Goal: Task Accomplishment & Management: Manage account settings

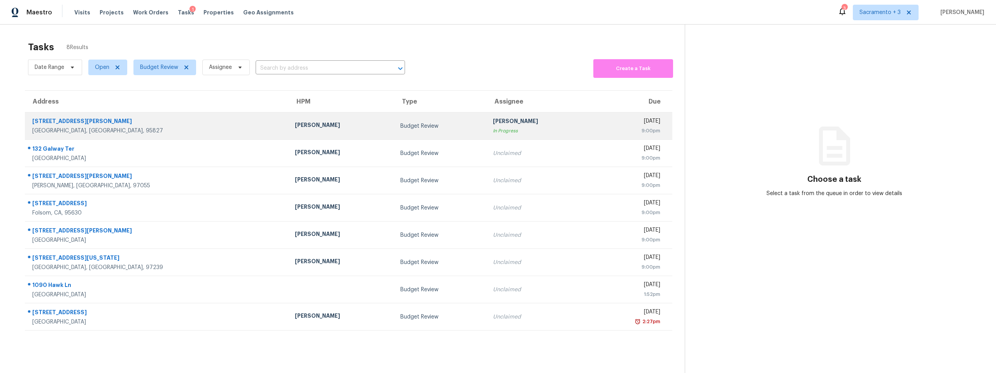
click at [89, 123] on div "3260 Gould Way" at bounding box center [157, 122] width 250 height 10
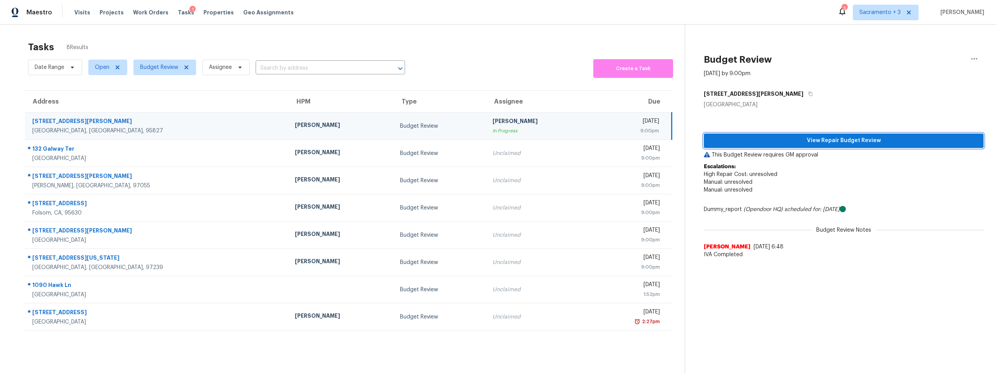
click at [828, 142] on span "View Repair Budget Review" at bounding box center [843, 141] width 267 height 10
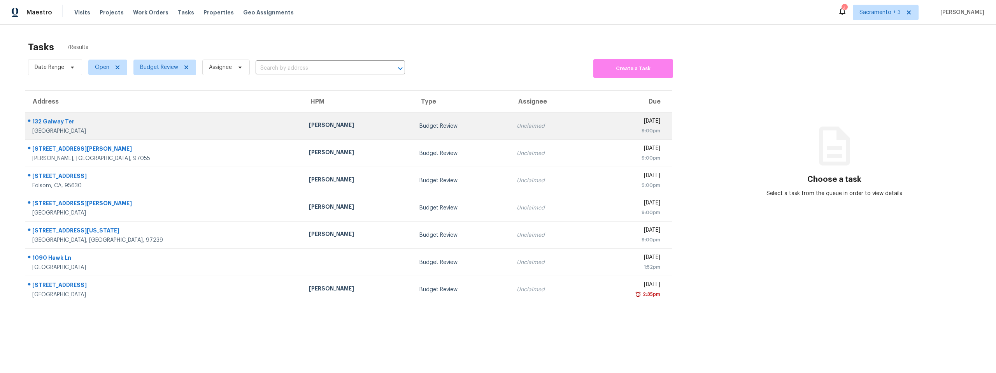
click at [70, 127] on div "132 Galway Ter" at bounding box center [164, 123] width 264 height 10
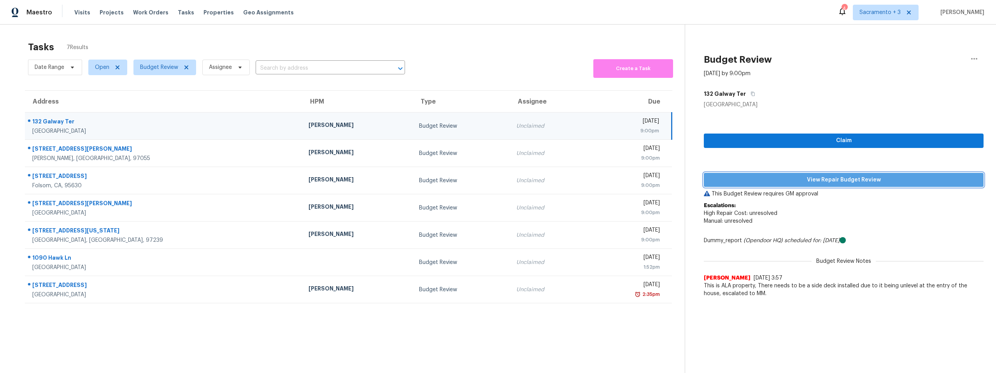
click at [838, 179] on span "View Repair Budget Review" at bounding box center [843, 180] width 267 height 10
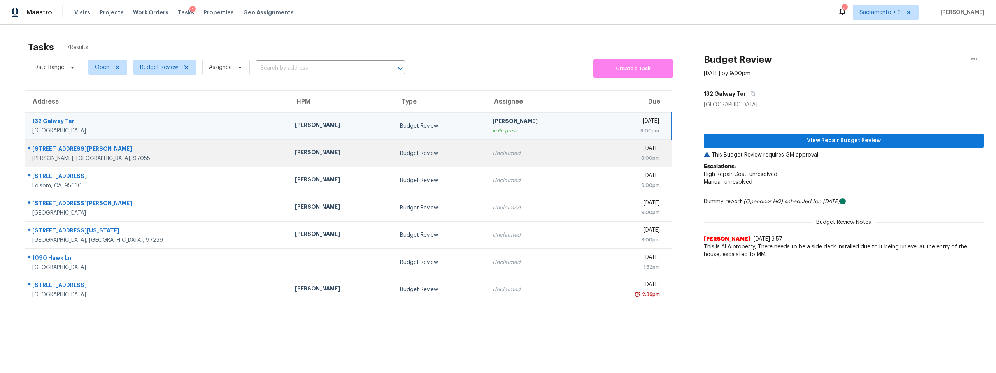
click at [90, 148] on div "[STREET_ADDRESS][PERSON_NAME]" at bounding box center [157, 150] width 250 height 10
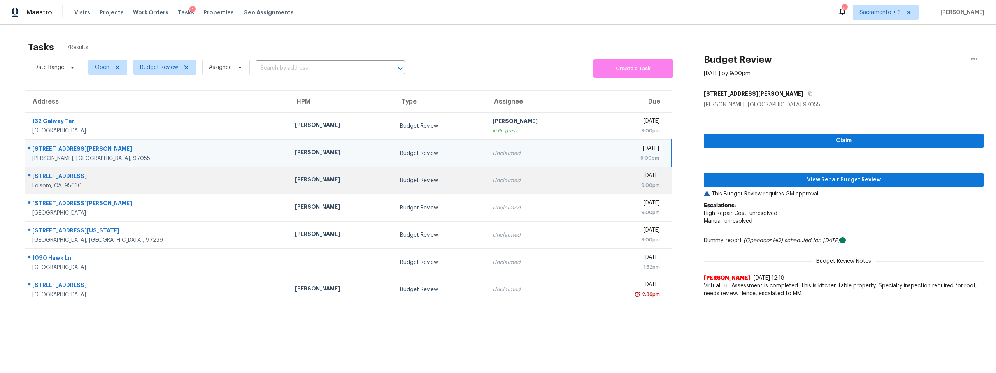
click at [76, 180] on div "932 Farmhouse Way" at bounding box center [157, 177] width 250 height 10
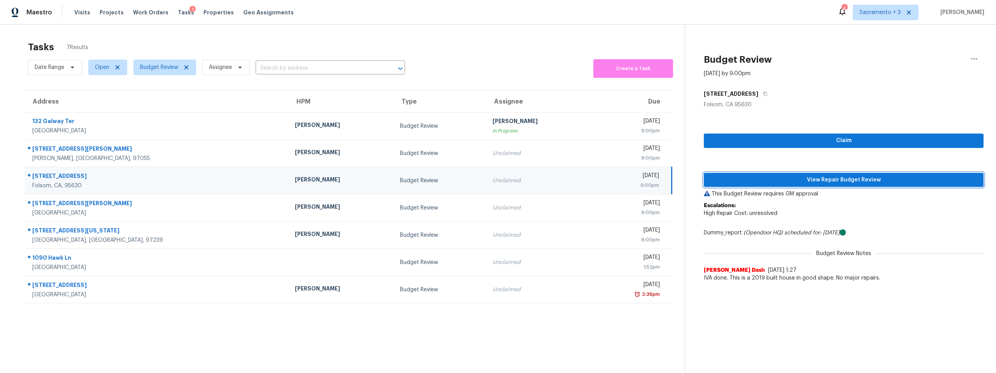
click at [794, 177] on span "View Repair Budget Review" at bounding box center [843, 180] width 267 height 10
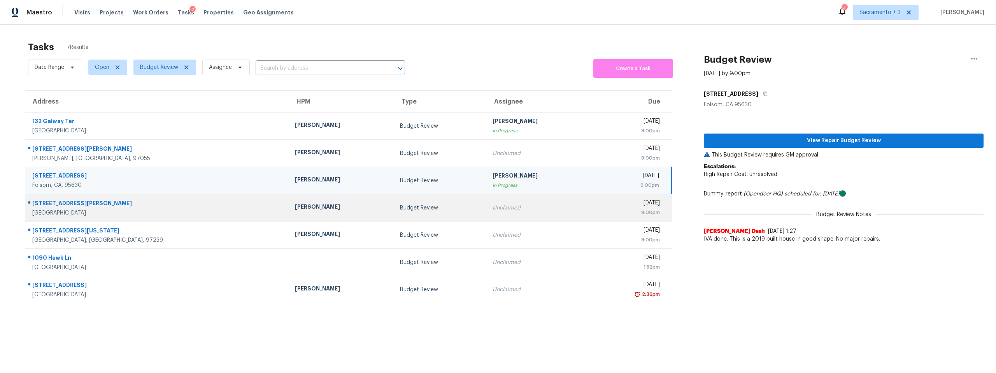
click at [49, 203] on div "[STREET_ADDRESS][PERSON_NAME]" at bounding box center [157, 204] width 250 height 10
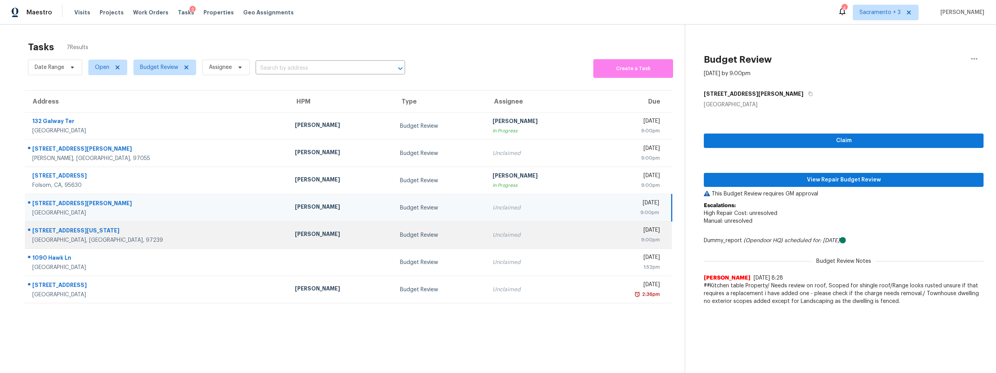
click at [47, 233] on div "[STREET_ADDRESS][US_STATE]" at bounding box center [157, 231] width 250 height 10
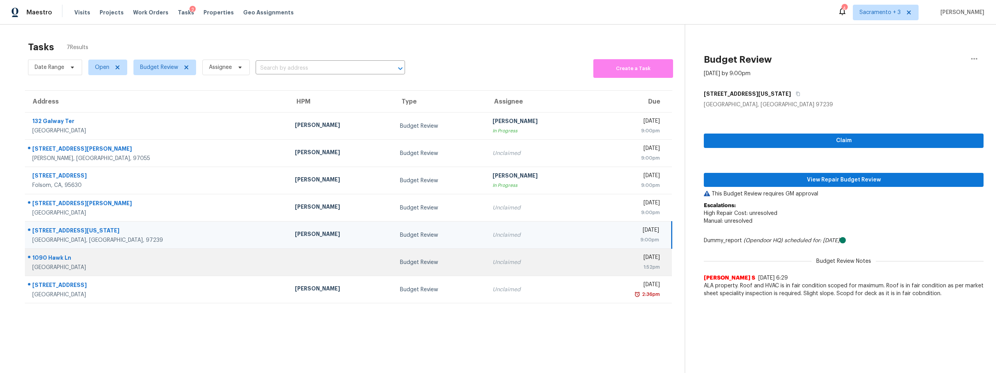
click at [64, 254] on div "1090 Hawk Ln" at bounding box center [157, 259] width 250 height 10
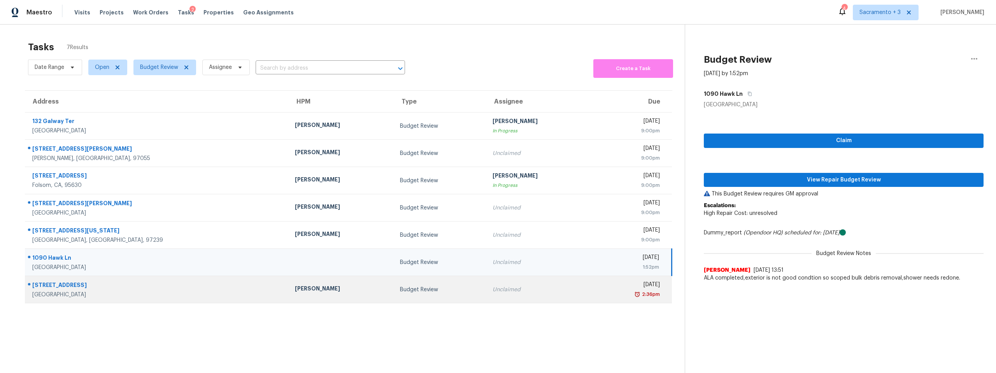
click at [57, 288] on div "[STREET_ADDRESS]" at bounding box center [157, 286] width 250 height 10
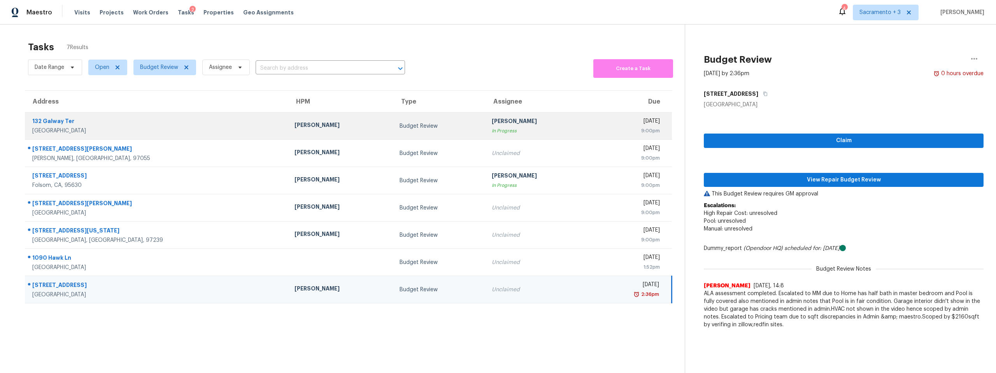
click at [96, 121] on div "132 Galway Ter" at bounding box center [157, 122] width 250 height 10
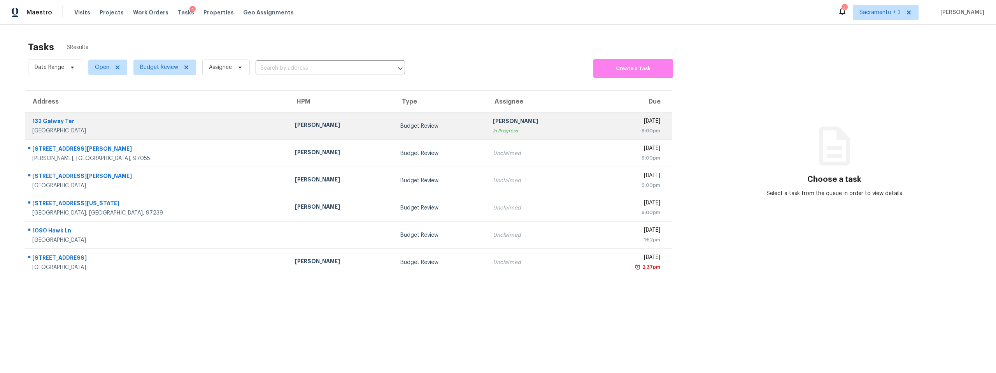
click at [79, 129] on div "[GEOGRAPHIC_DATA]" at bounding box center [157, 131] width 250 height 8
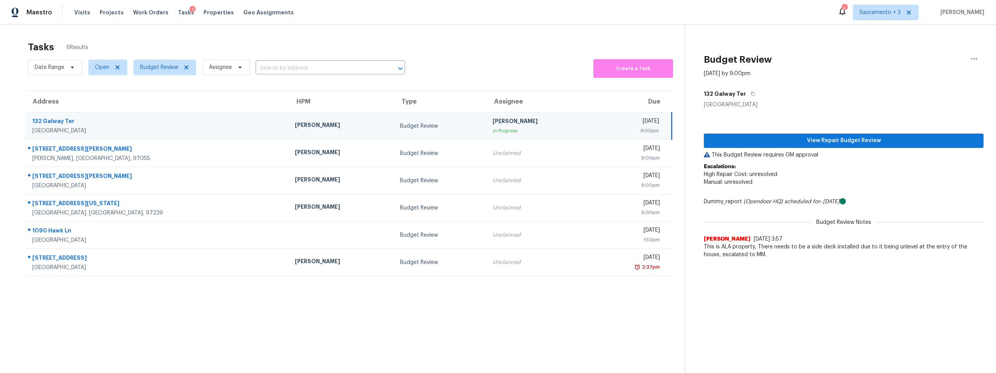
click at [56, 122] on div "132 Galway Ter" at bounding box center [157, 122] width 250 height 10
click at [56, 125] on div "132 Galway Ter" at bounding box center [157, 122] width 250 height 10
click at [52, 121] on div "132 Galway Ter" at bounding box center [157, 122] width 250 height 10
click at [852, 138] on span "View Repair Budget Review" at bounding box center [843, 141] width 267 height 10
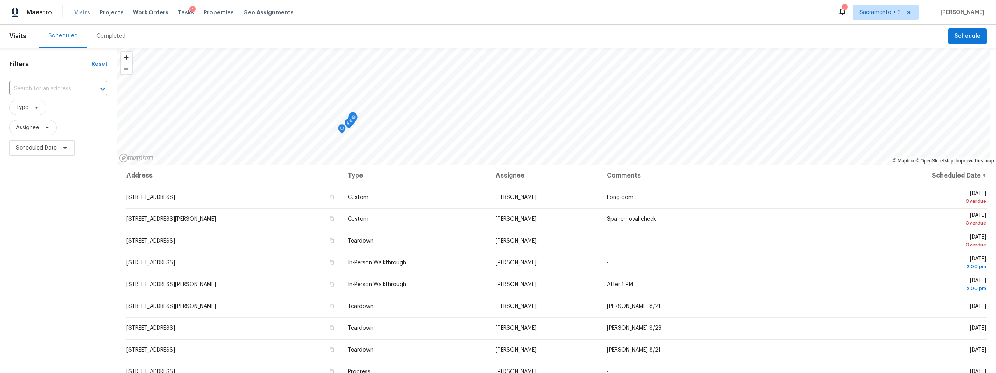
click at [77, 13] on span "Visits" at bounding box center [82, 13] width 16 height 8
click at [78, 15] on span "Visits" at bounding box center [82, 13] width 16 height 8
click at [62, 87] on input "text" at bounding box center [47, 89] width 76 height 12
paste input "440 Buena Vista Dr, Pinole, CA 94564"
type input "440 Buena Vista Dr, Pinole, CA 94564"
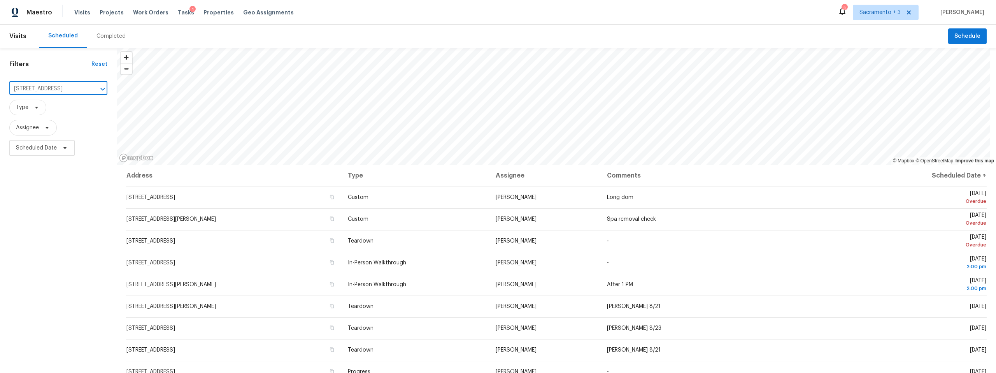
scroll to position [0, 24]
click at [50, 109] on li "440 Buena Vista Dr, Pinole, CA 94564" at bounding box center [58, 106] width 98 height 13
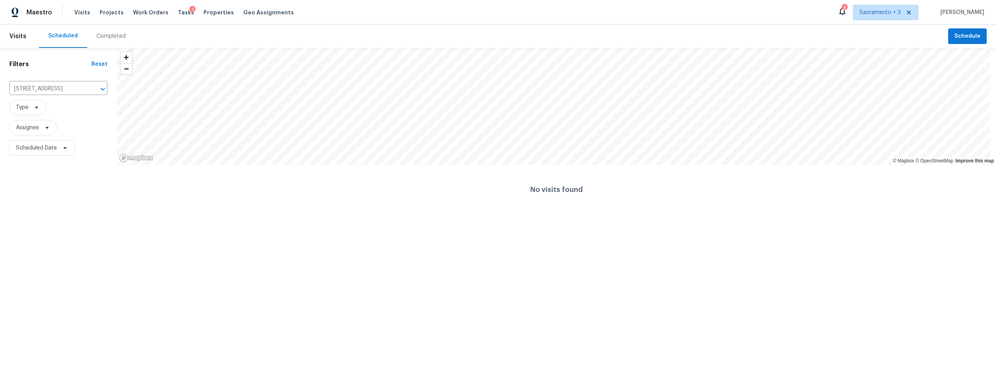
click at [98, 33] on div "Completed" at bounding box center [110, 36] width 29 height 8
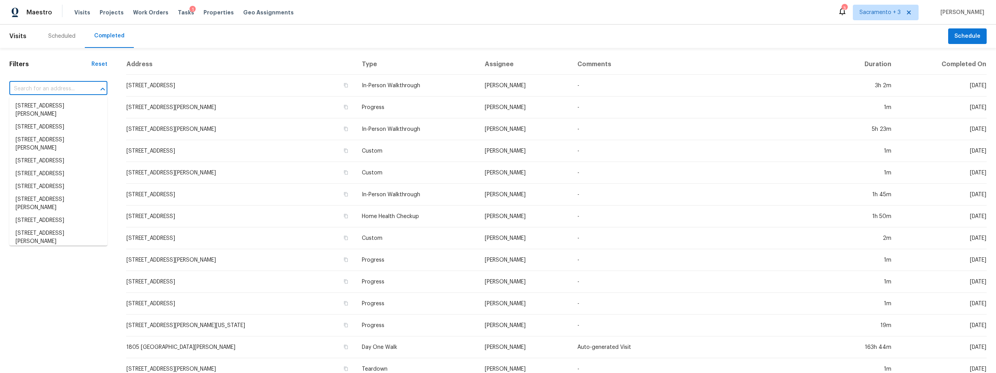
click at [51, 91] on input "text" at bounding box center [47, 89] width 76 height 12
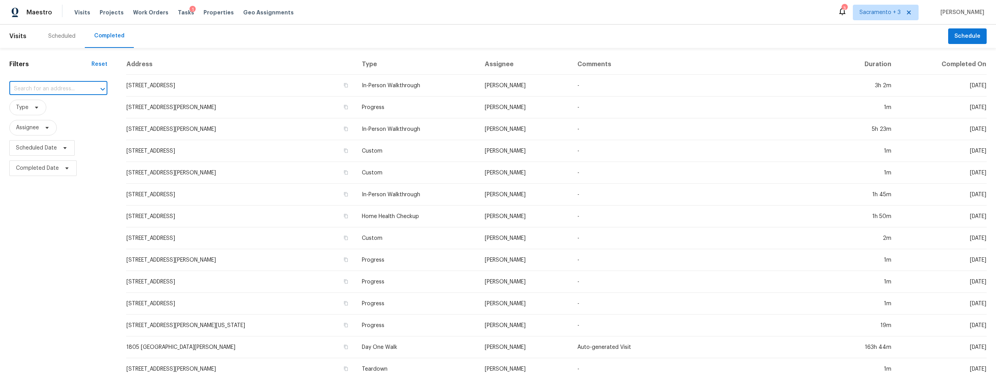
paste input "440 Buena Vista Dr, Pinole, CA 94564"
type input "440 Buena Vista Dr, Pinole, CA 94564"
click at [70, 112] on li "440 Buena Vista Dr, Pinole, CA 94564" at bounding box center [58, 106] width 98 height 13
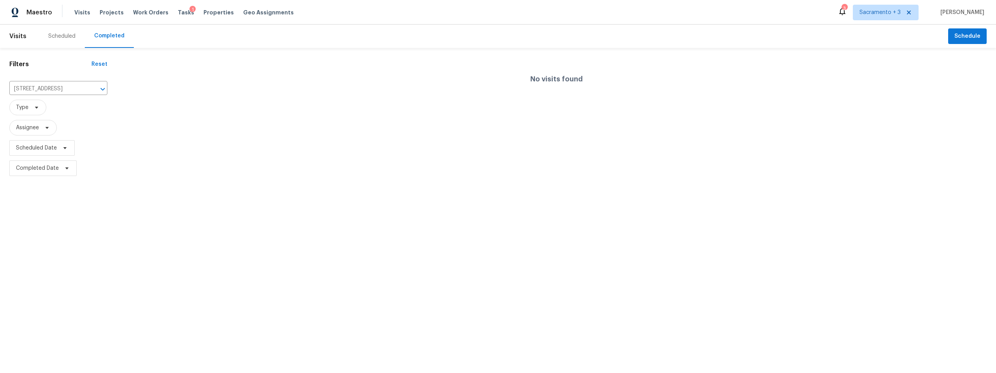
click at [152, 16] on div "Visits Projects Work Orders Tasks 1 Properties Geo Assignments" at bounding box center [188, 13] width 229 height 16
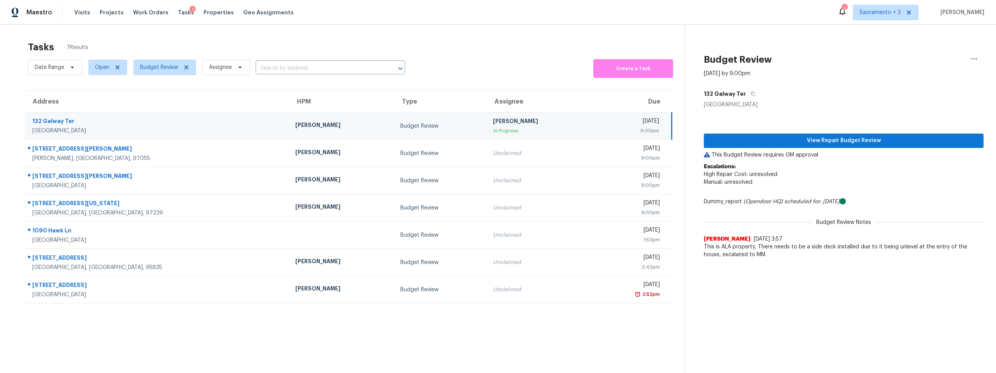
click at [76, 127] on div "Fremont, CA, 94536" at bounding box center [157, 131] width 251 height 8
click at [840, 140] on span "View Repair Budget Review" at bounding box center [843, 141] width 267 height 10
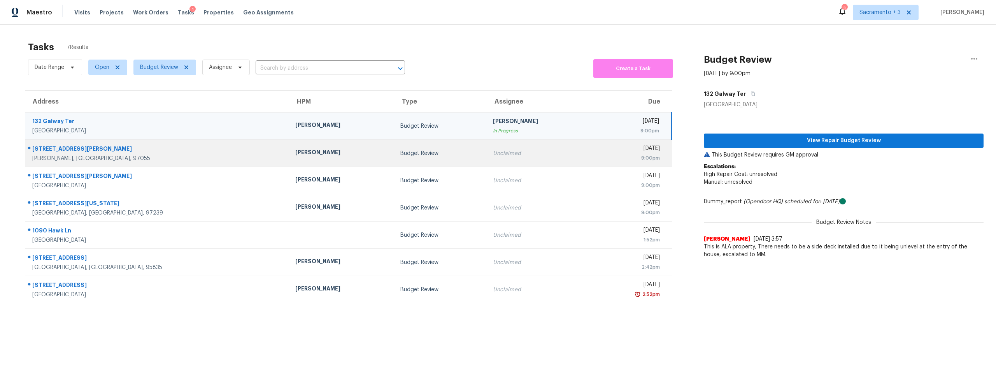
click at [68, 149] on div "17647 Hardenbrook Ave" at bounding box center [157, 150] width 251 height 10
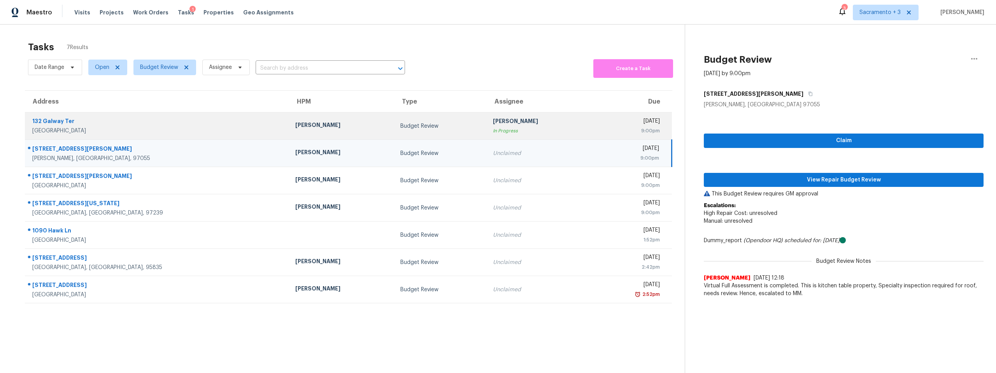
click at [85, 131] on div "Fremont, CA, 94536" at bounding box center [157, 131] width 251 height 8
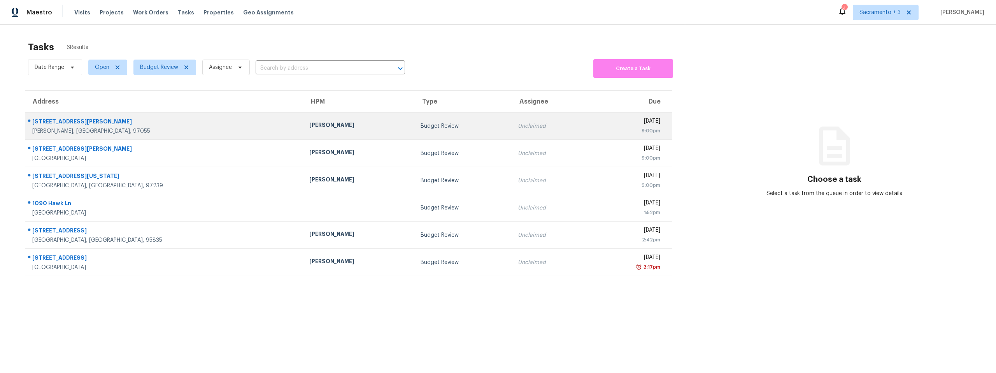
click at [49, 126] on div "[STREET_ADDRESS][PERSON_NAME]" at bounding box center [164, 123] width 265 height 10
click at [68, 123] on div "[STREET_ADDRESS][PERSON_NAME]" at bounding box center [164, 123] width 265 height 10
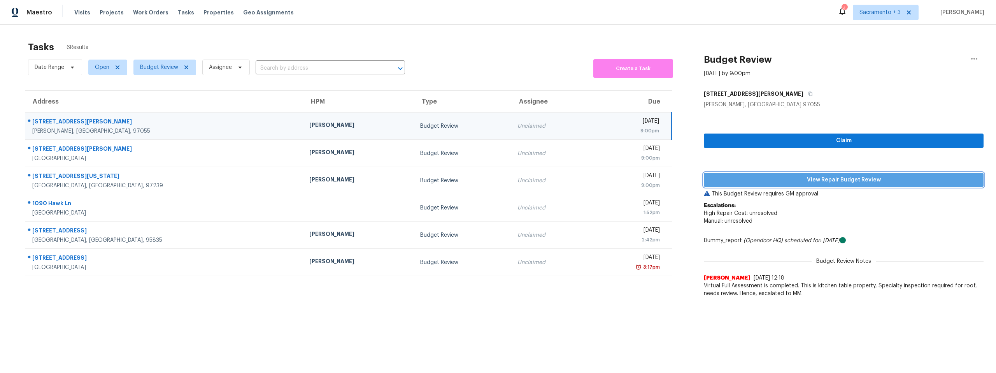
click at [874, 177] on span "View Repair Budget Review" at bounding box center [843, 180] width 267 height 10
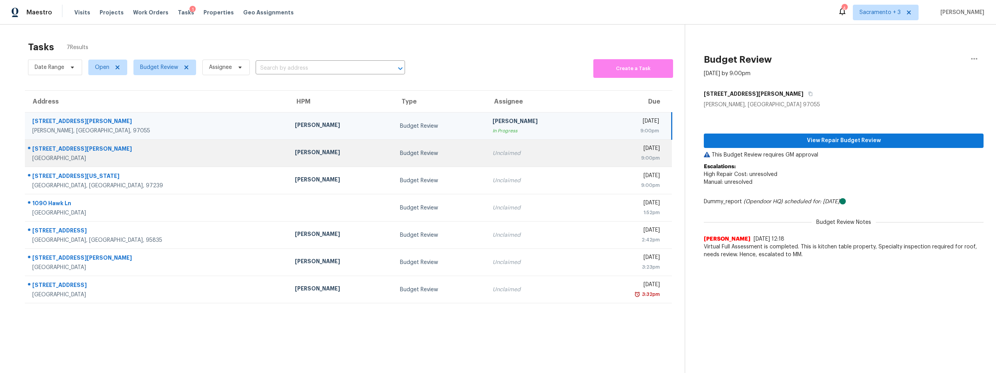
click at [70, 146] on div "[STREET_ADDRESS][PERSON_NAME]" at bounding box center [157, 150] width 250 height 10
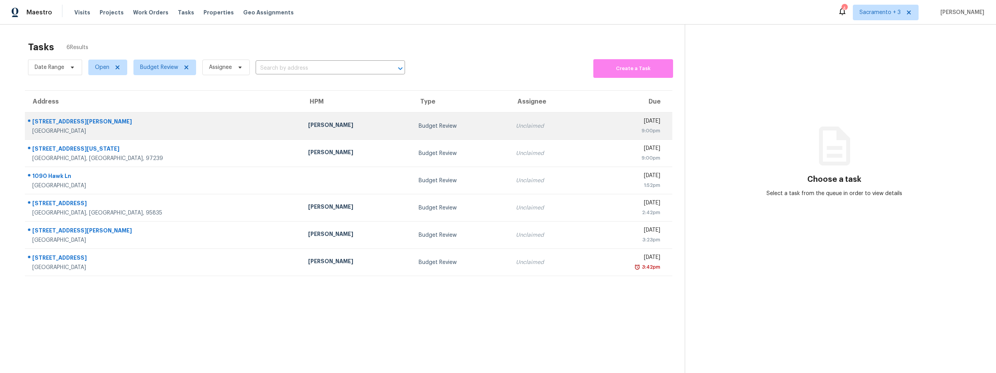
click at [47, 123] on div "[STREET_ADDRESS][PERSON_NAME]" at bounding box center [163, 123] width 263 height 10
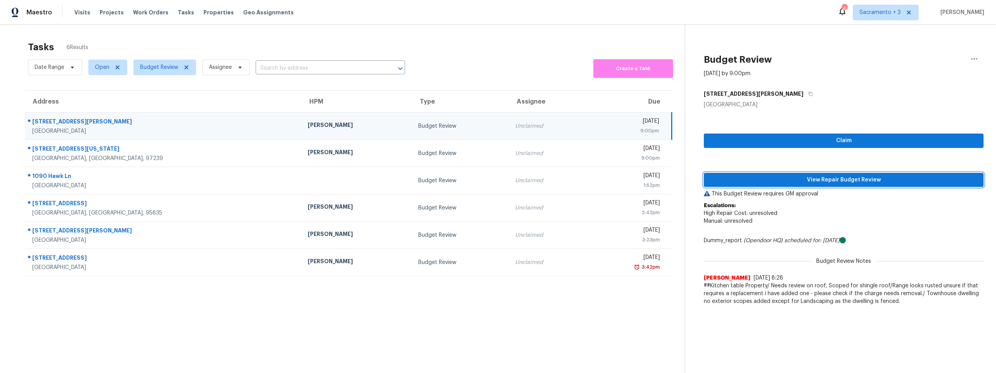
click at [833, 179] on span "View Repair Budget Review" at bounding box center [843, 180] width 267 height 10
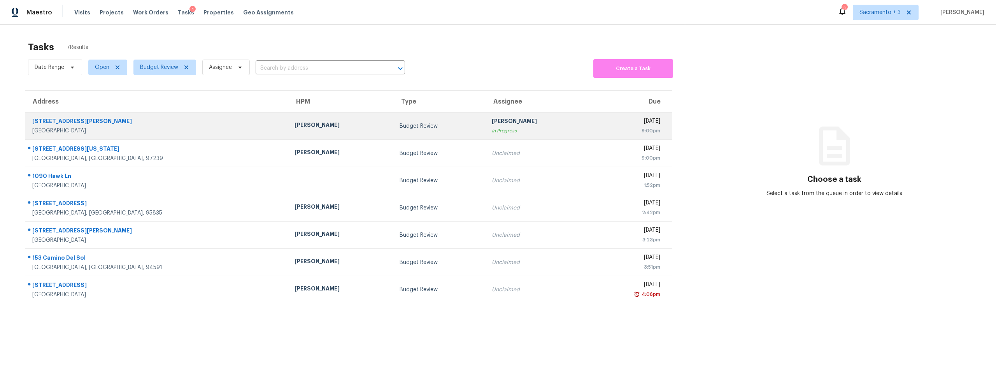
click at [51, 123] on div "[STREET_ADDRESS][PERSON_NAME]" at bounding box center [157, 122] width 250 height 10
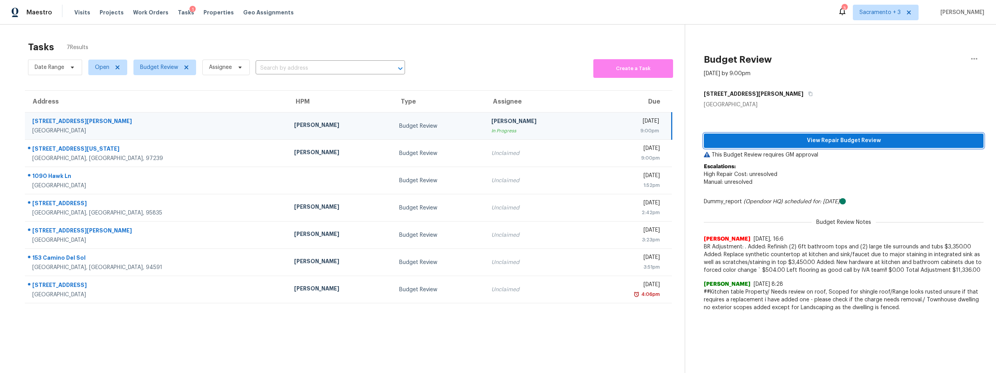
click at [870, 145] on button "View Repair Budget Review" at bounding box center [844, 140] width 280 height 14
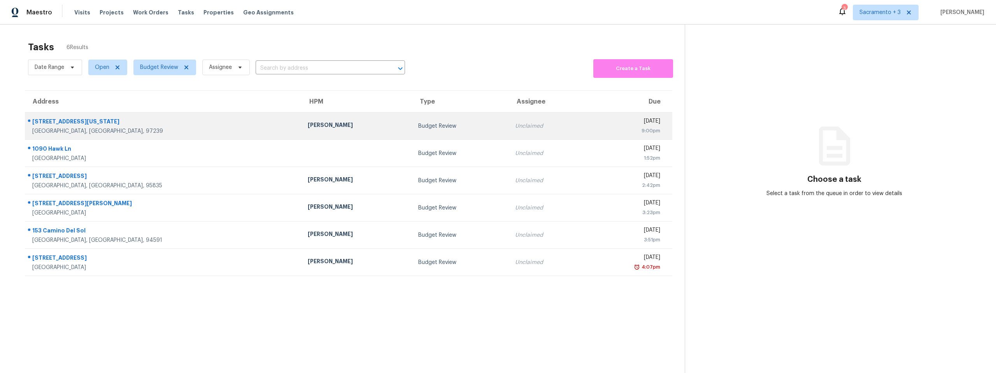
click at [73, 125] on div "6620 S Virginia Ave" at bounding box center [163, 123] width 263 height 10
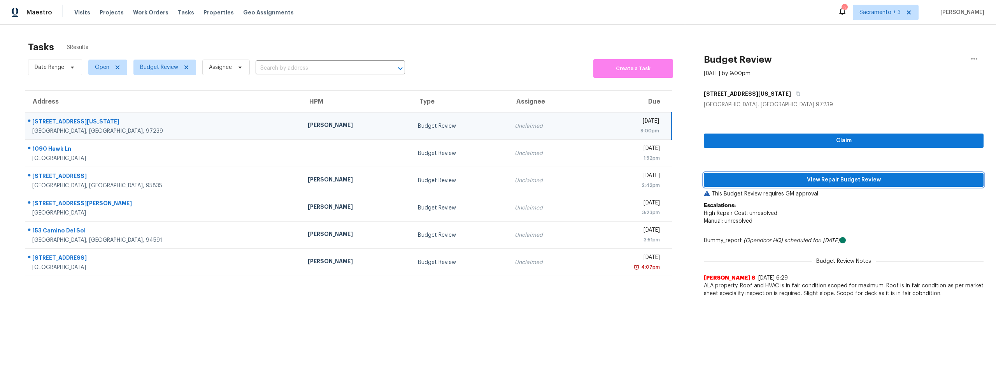
click at [842, 182] on span "View Repair Budget Review" at bounding box center [843, 180] width 267 height 10
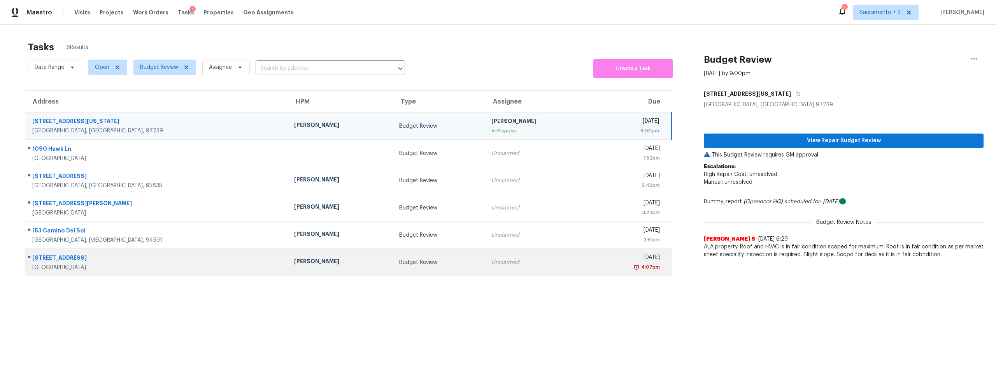
click at [63, 258] on div "34 W Summit Dr" at bounding box center [156, 259] width 249 height 10
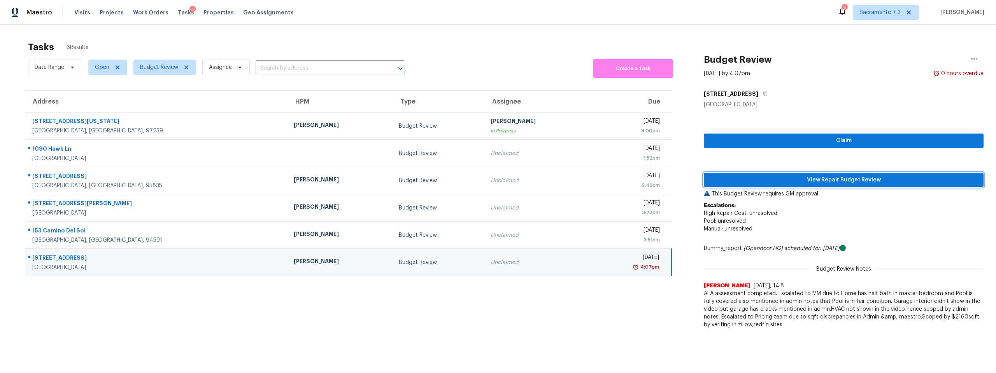
click at [823, 177] on span "View Repair Budget Review" at bounding box center [843, 180] width 267 height 10
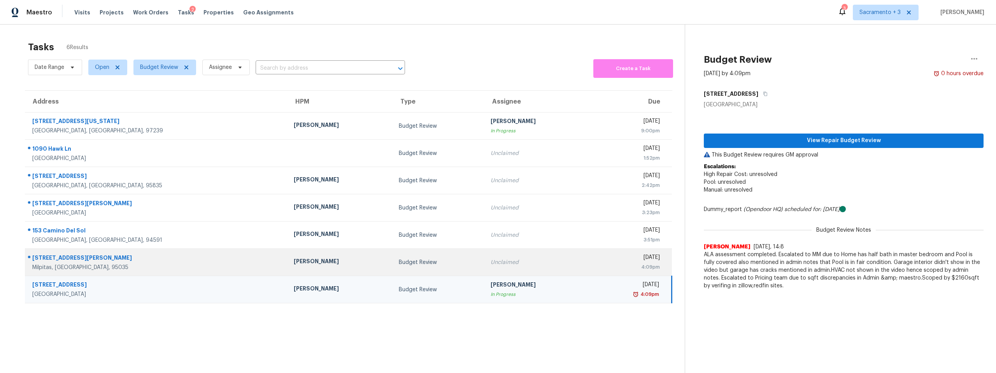
click at [68, 252] on td "1048 N Abbott Ave Milpitas, CA, 95035" at bounding box center [156, 262] width 263 height 27
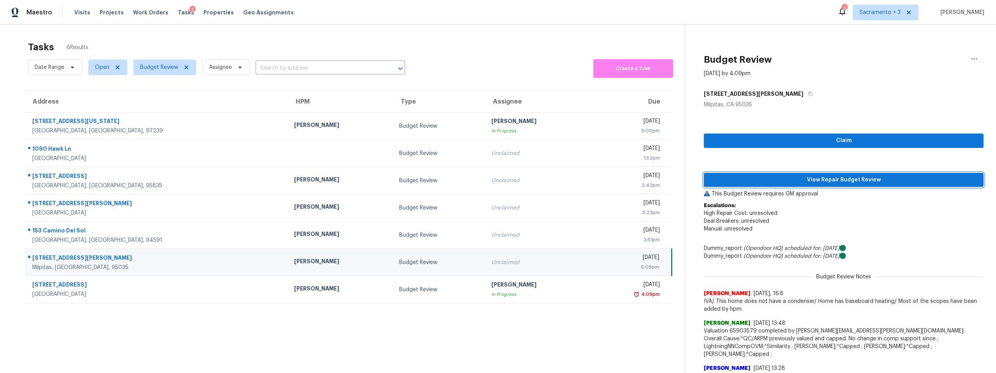
click at [811, 177] on span "View Repair Budget Review" at bounding box center [843, 180] width 267 height 10
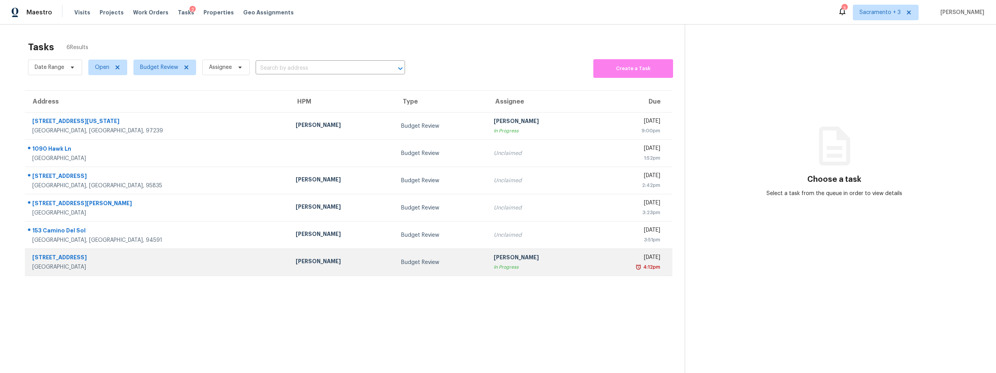
click at [68, 261] on div "[STREET_ADDRESS]" at bounding box center [157, 258] width 251 height 10
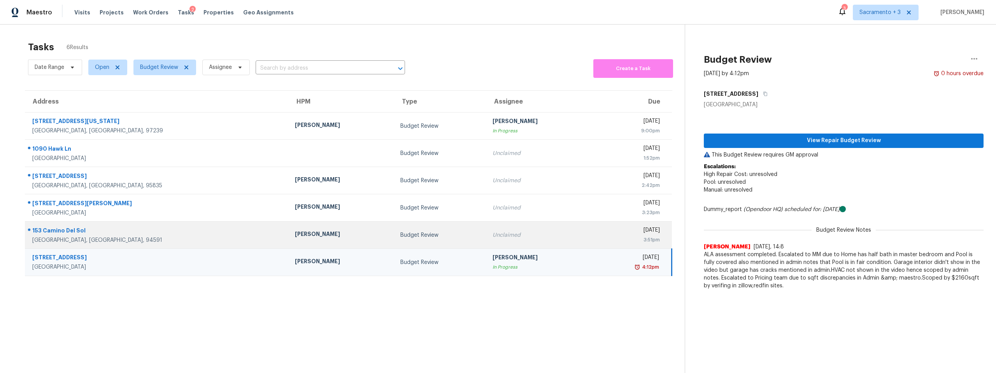
click at [67, 239] on div "[GEOGRAPHIC_DATA], [GEOGRAPHIC_DATA], 94591" at bounding box center [157, 240] width 250 height 8
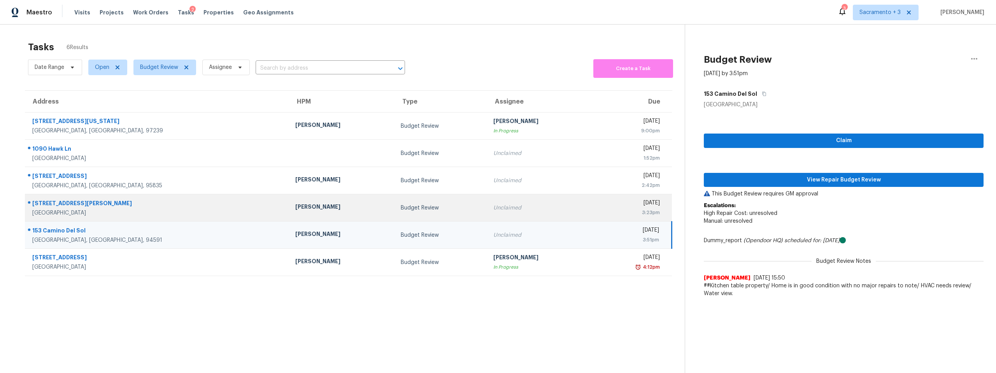
click at [66, 210] on div "[GEOGRAPHIC_DATA]" at bounding box center [157, 213] width 251 height 8
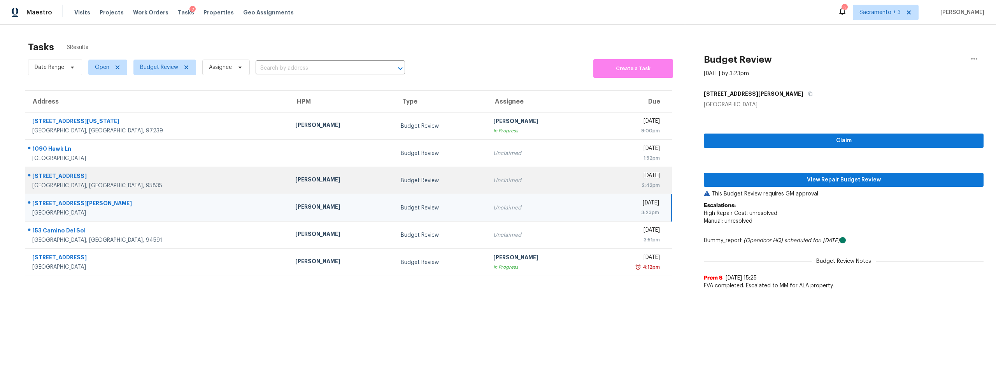
click at [68, 185] on div "Sacramento, CA, 95835" at bounding box center [157, 186] width 251 height 8
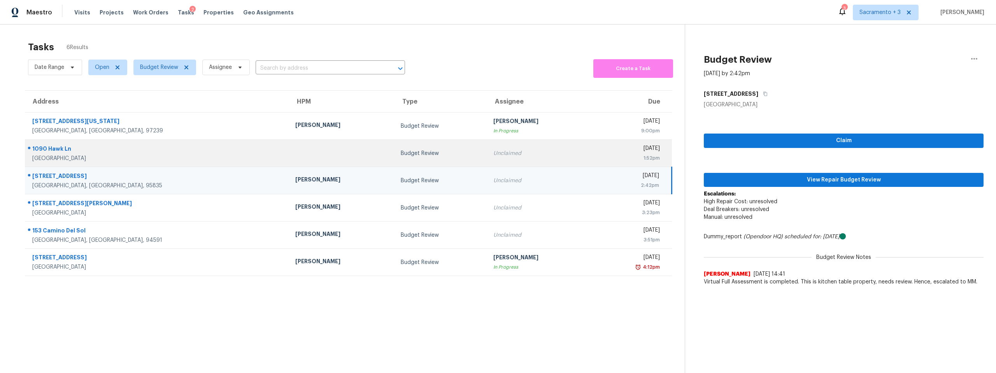
click at [68, 154] on div "1090 Hawk Ln" at bounding box center [157, 150] width 251 height 10
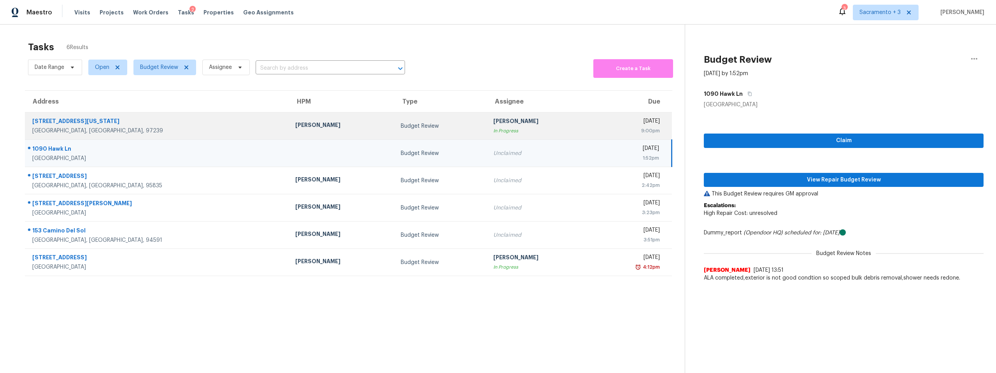
click at [69, 127] on div "Portland, OR, 97239" at bounding box center [157, 131] width 251 height 8
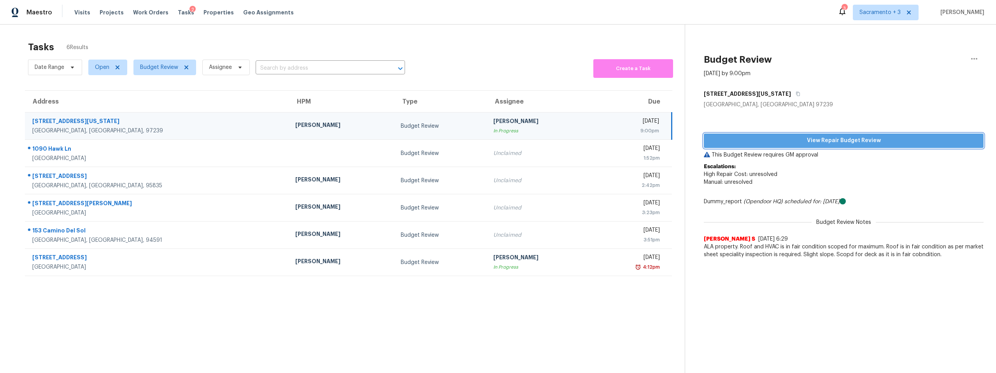
click at [830, 145] on span "View Repair Budget Review" at bounding box center [843, 141] width 267 height 10
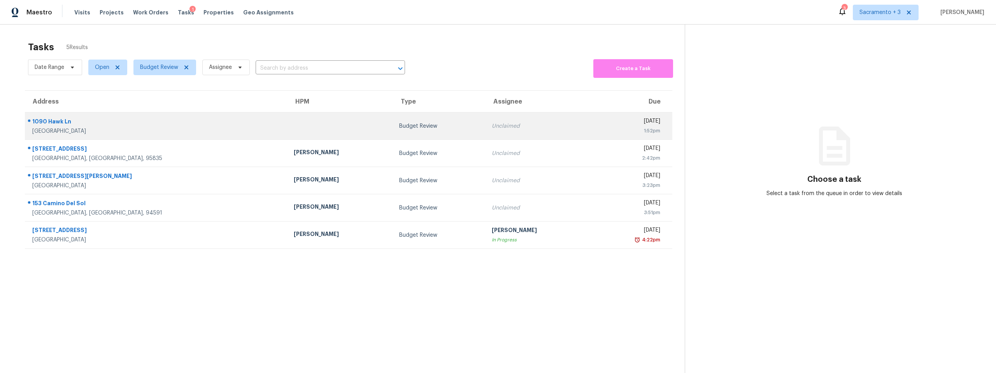
click at [62, 126] on div "1090 Hawk Ln" at bounding box center [156, 123] width 249 height 10
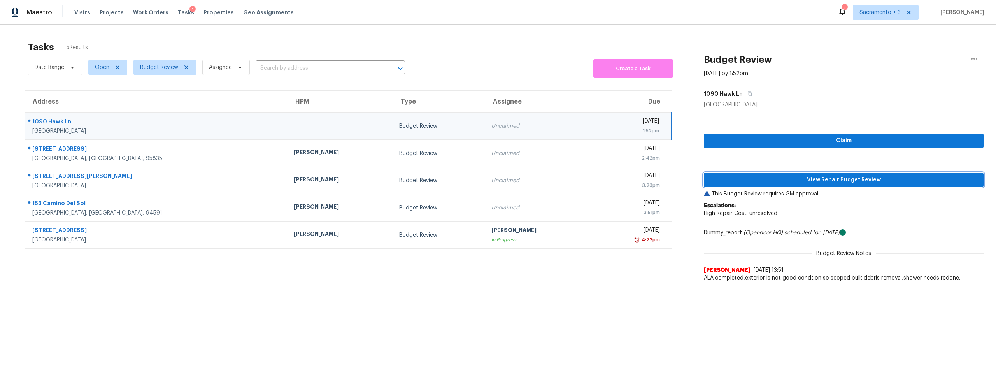
click at [809, 182] on span "View Repair Budget Review" at bounding box center [843, 180] width 267 height 10
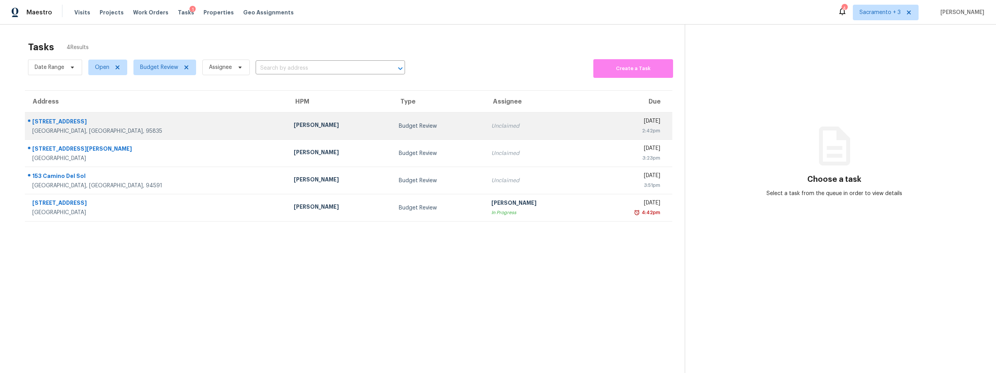
click at [97, 127] on div "[GEOGRAPHIC_DATA], [GEOGRAPHIC_DATA], 95835" at bounding box center [156, 131] width 249 height 8
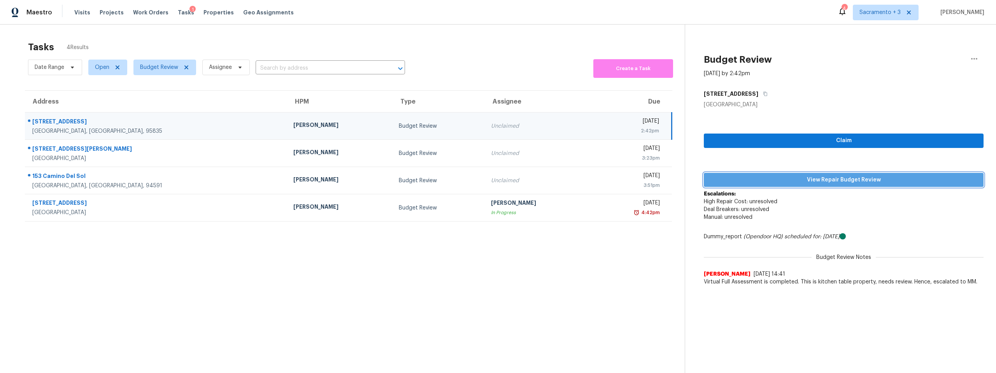
click at [859, 182] on span "View Repair Budget Review" at bounding box center [843, 180] width 267 height 10
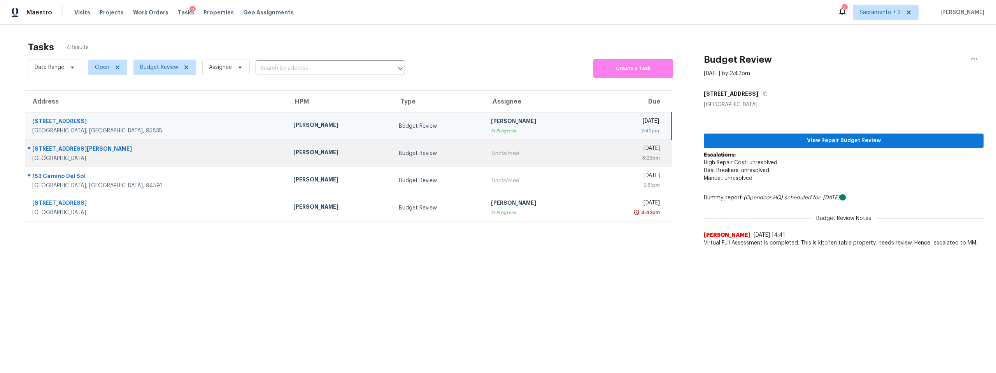
click at [46, 152] on div "[STREET_ADDRESS][PERSON_NAME]" at bounding box center [156, 150] width 249 height 10
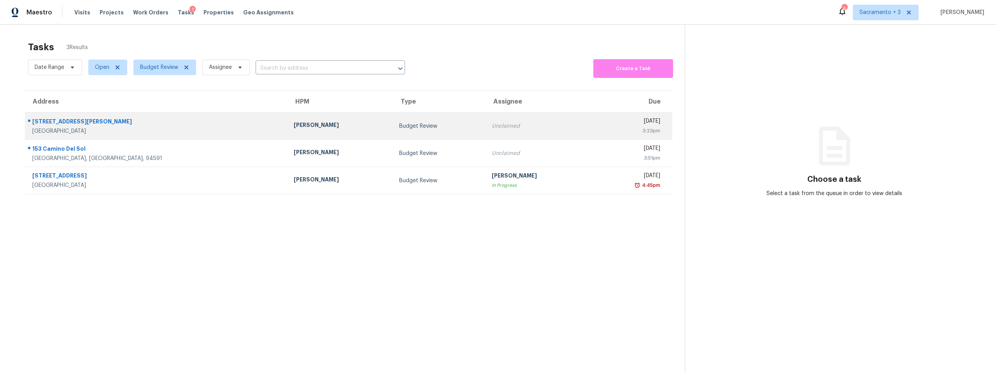
click at [83, 132] on div "[GEOGRAPHIC_DATA]" at bounding box center [156, 131] width 249 height 8
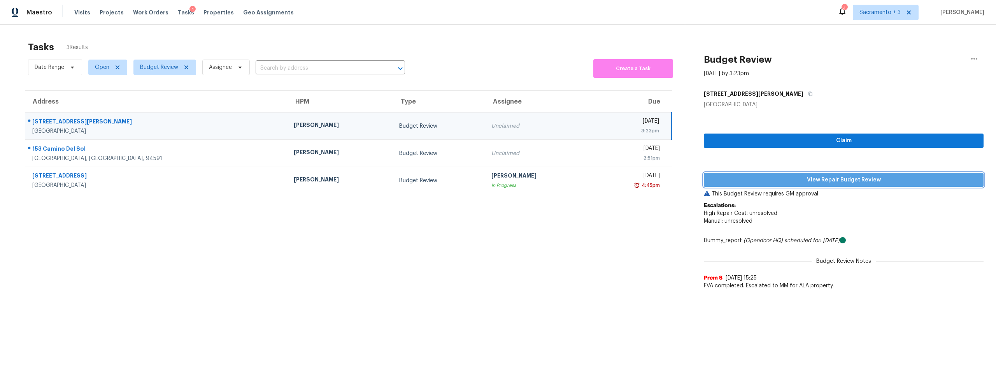
click at [847, 179] on span "View Repair Budget Review" at bounding box center [843, 180] width 267 height 10
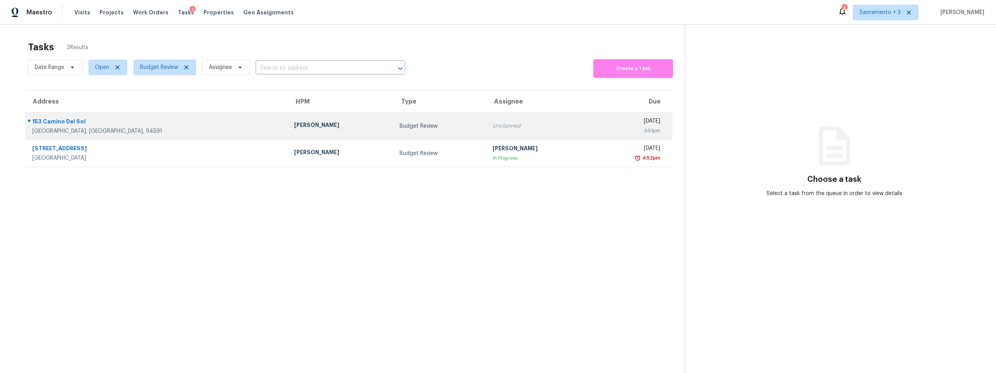
click at [62, 122] on div "153 Camino Del Sol" at bounding box center [156, 123] width 249 height 10
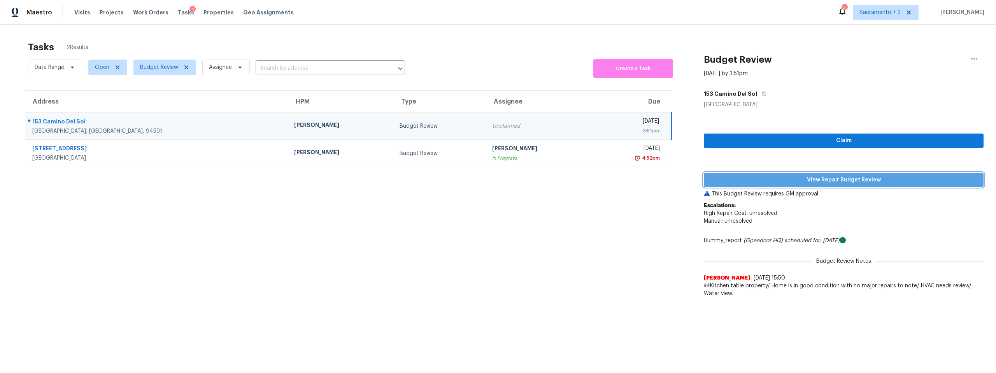
click at [814, 179] on span "View Repair Budget Review" at bounding box center [843, 180] width 267 height 10
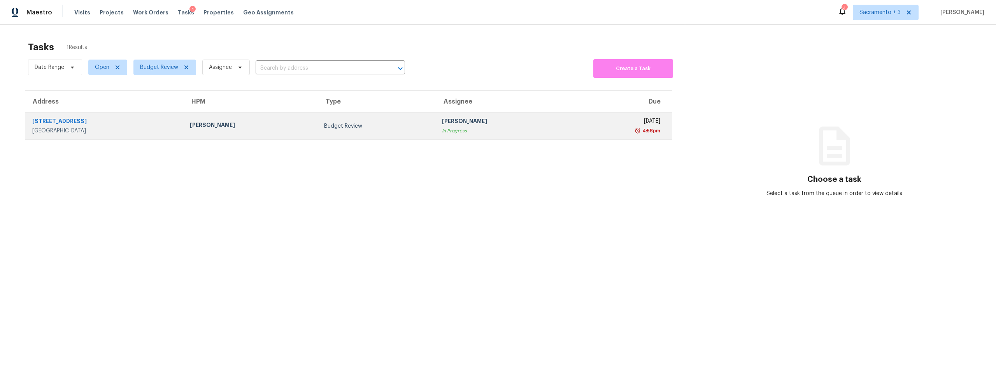
click at [75, 120] on div "[STREET_ADDRESS]" at bounding box center [104, 122] width 145 height 10
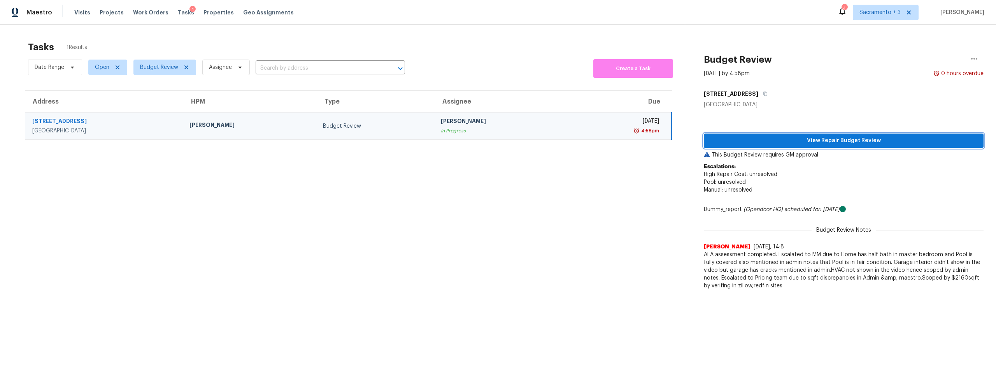
click at [802, 144] on span "View Repair Budget Review" at bounding box center [843, 141] width 267 height 10
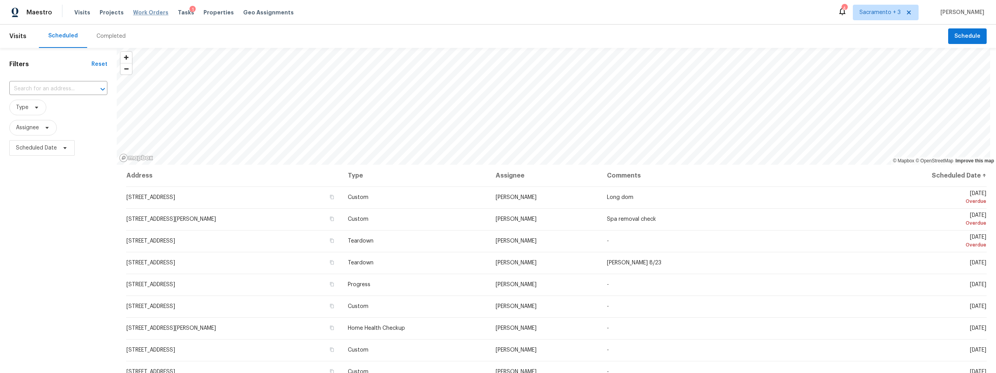
click at [147, 14] on span "Work Orders" at bounding box center [150, 13] width 35 height 8
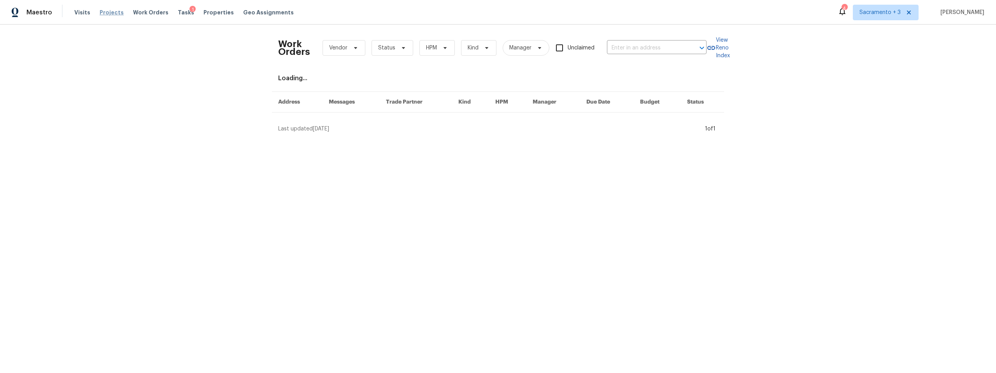
click at [109, 12] on span "Projects" at bounding box center [112, 13] width 24 height 8
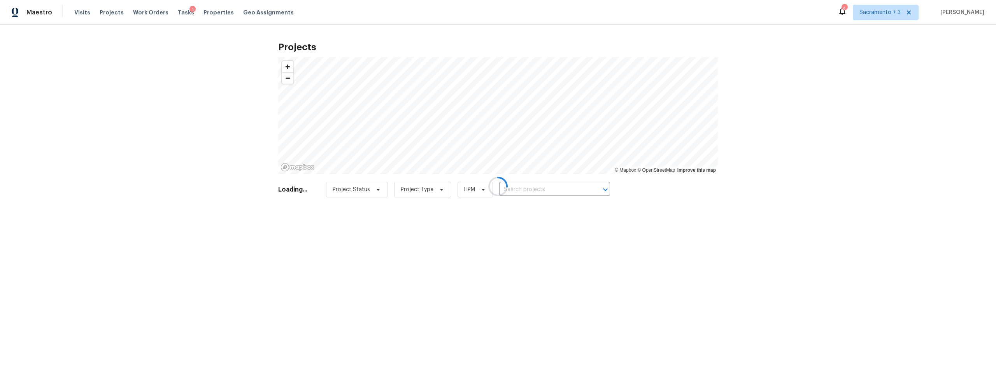
click at [521, 190] on div at bounding box center [498, 186] width 996 height 373
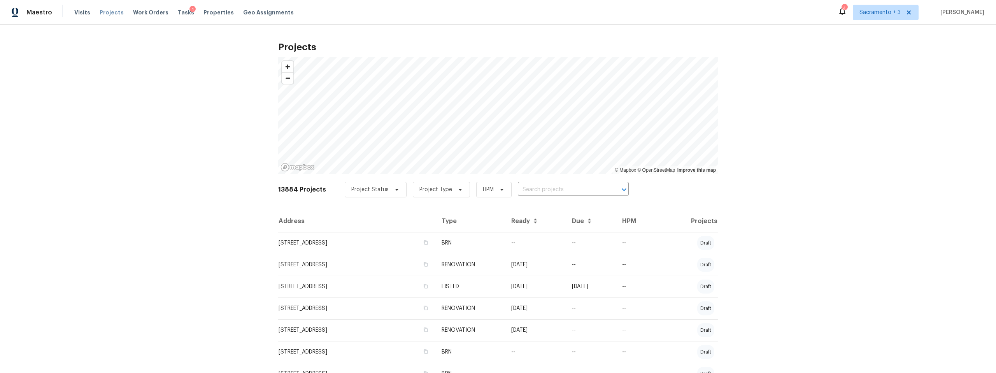
click at [105, 12] on span "Projects" at bounding box center [112, 13] width 24 height 8
click at [536, 193] on input "text" at bounding box center [562, 190] width 89 height 12
type input "1678 lombard"
click at [541, 204] on li "1678 Lombard Ln, Lincoln, CA 95648" at bounding box center [565, 206] width 113 height 13
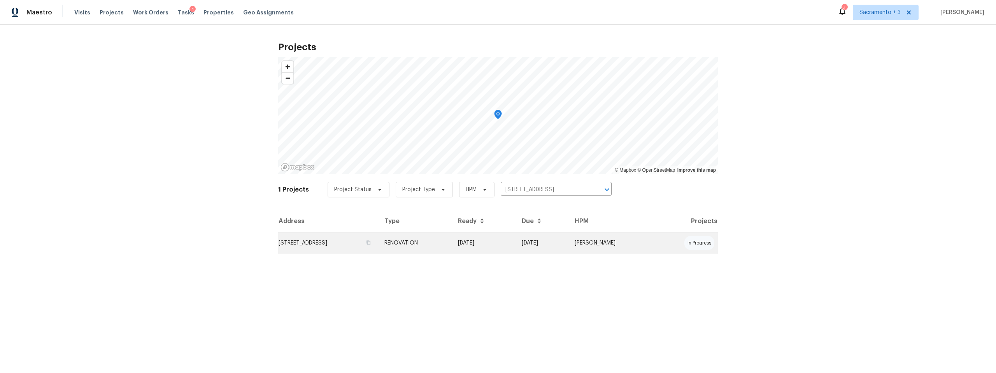
click at [343, 240] on td "1678 Lombard Ln, Lincoln, CA 95648" at bounding box center [328, 243] width 100 height 22
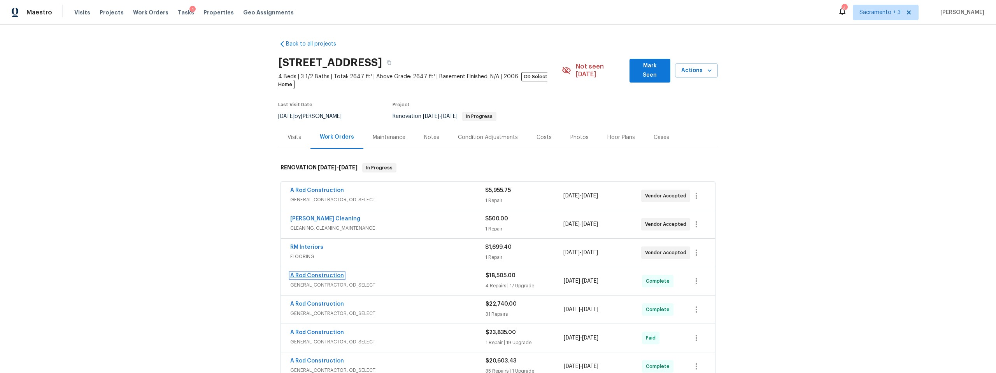
click at [331, 273] on link "A Rod Construction" at bounding box center [317, 275] width 54 height 5
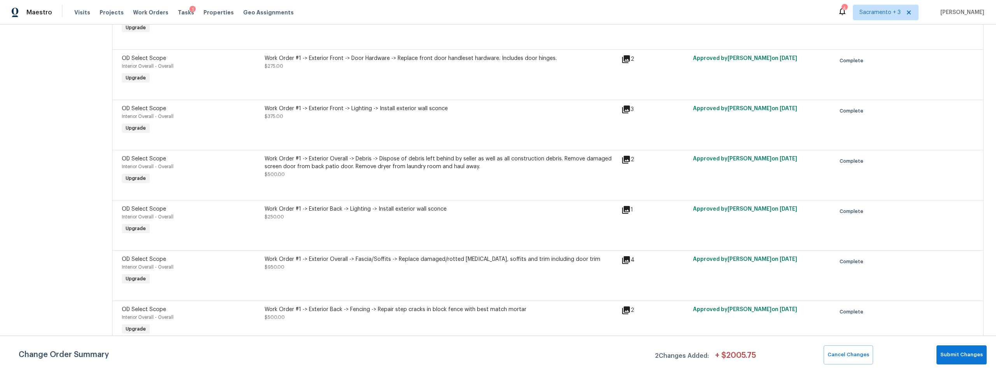
scroll to position [716, 0]
click at [969, 356] on span "Submit Changes" at bounding box center [961, 354] width 42 height 9
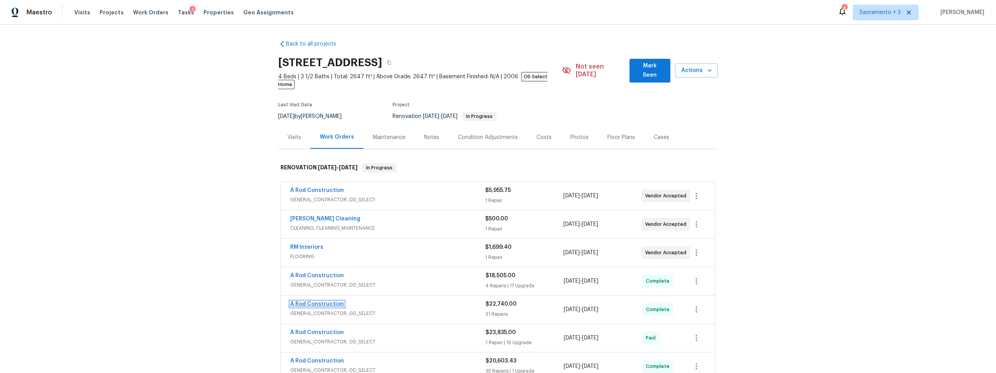
click at [326, 301] on link "A Rod Construction" at bounding box center [317, 303] width 54 height 5
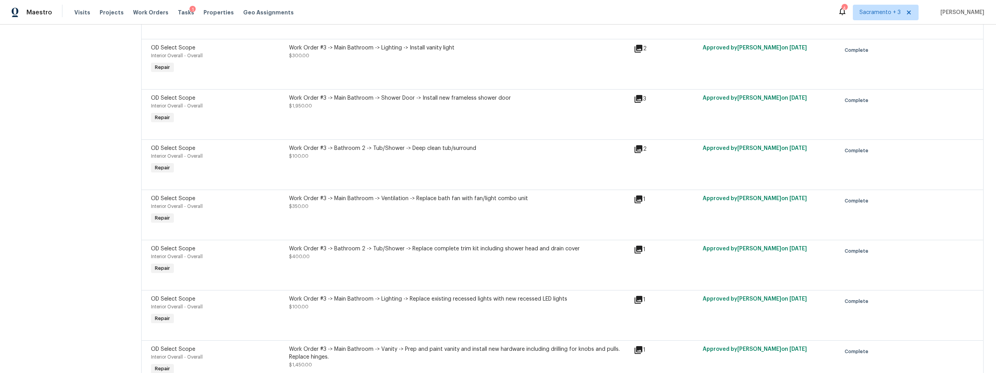
scroll to position [1361, 0]
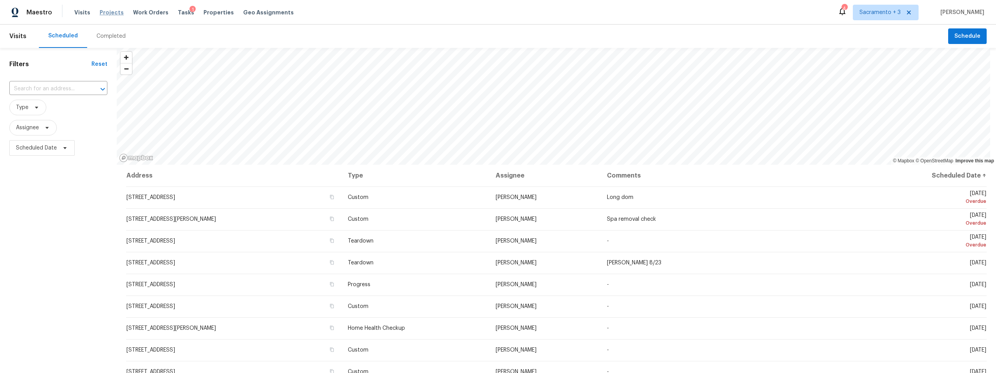
click at [107, 11] on span "Projects" at bounding box center [112, 13] width 24 height 8
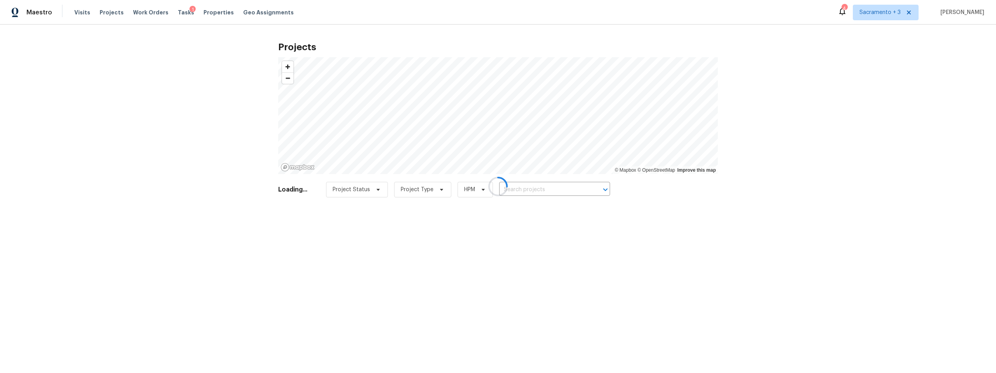
click at [540, 193] on div at bounding box center [498, 186] width 996 height 373
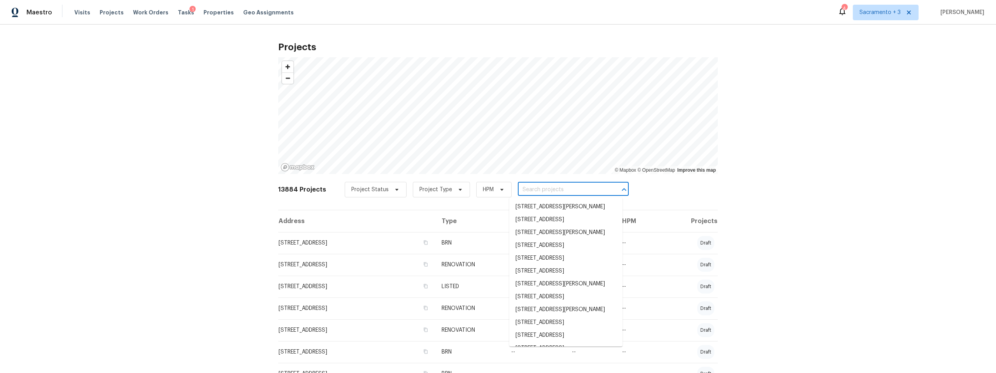
click at [539, 190] on input "text" at bounding box center [562, 190] width 89 height 12
type input "lombard"
click at [548, 277] on li "1678 Lombard Ln, Lincoln, CA 95648" at bounding box center [565, 271] width 113 height 13
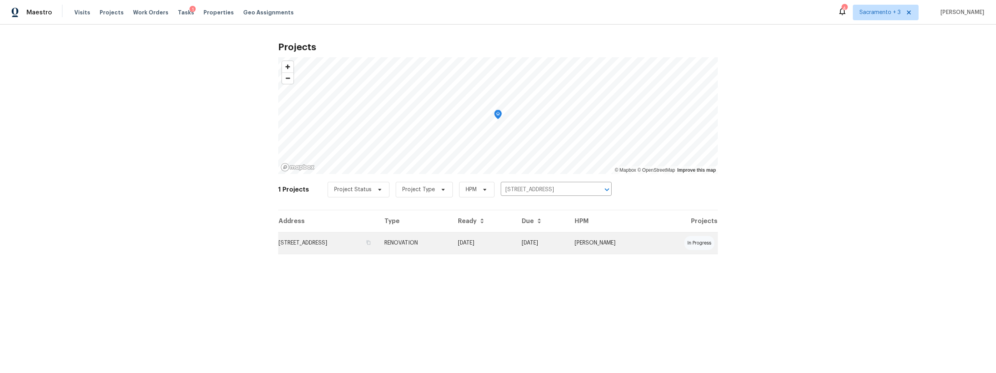
click at [371, 246] on td "1678 Lombard Ln, Lincoln, CA 95648" at bounding box center [328, 243] width 100 height 22
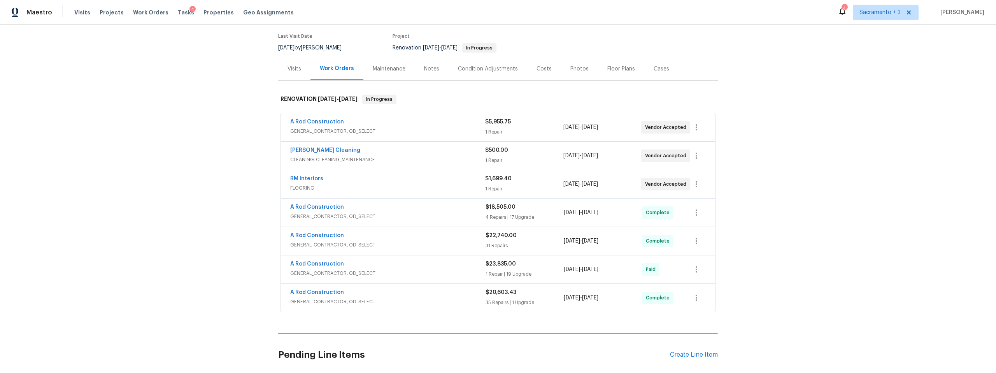
scroll to position [127, 0]
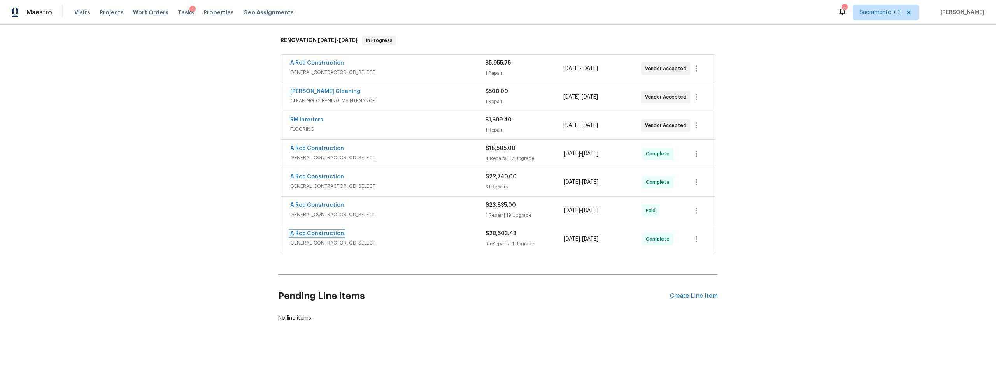
click at [322, 231] on link "A Rod Construction" at bounding box center [317, 233] width 54 height 5
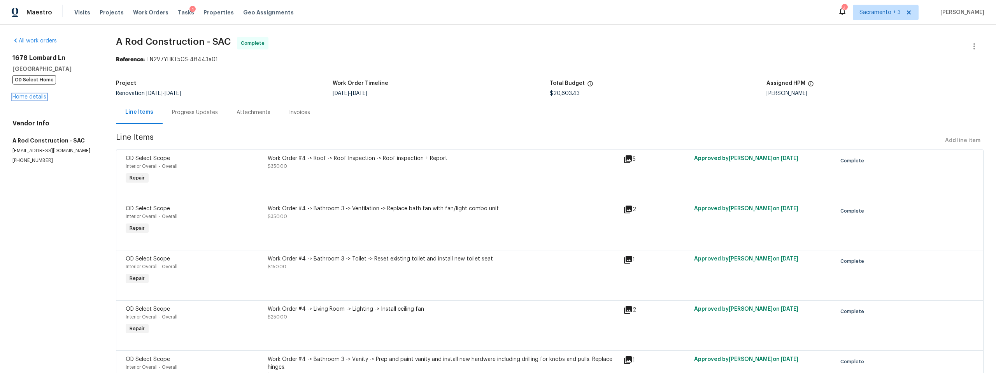
click at [39, 98] on link "Home details" at bounding box center [29, 96] width 34 height 5
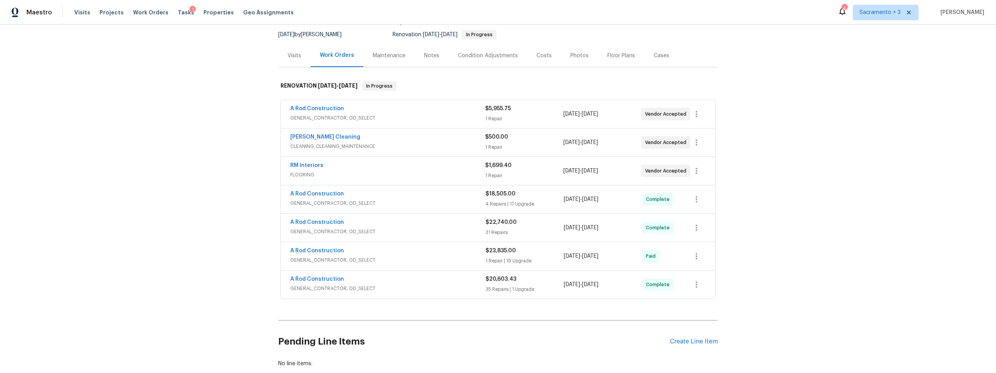
scroll to position [83, 0]
click at [323, 275] on link "A Rod Construction" at bounding box center [317, 277] width 54 height 5
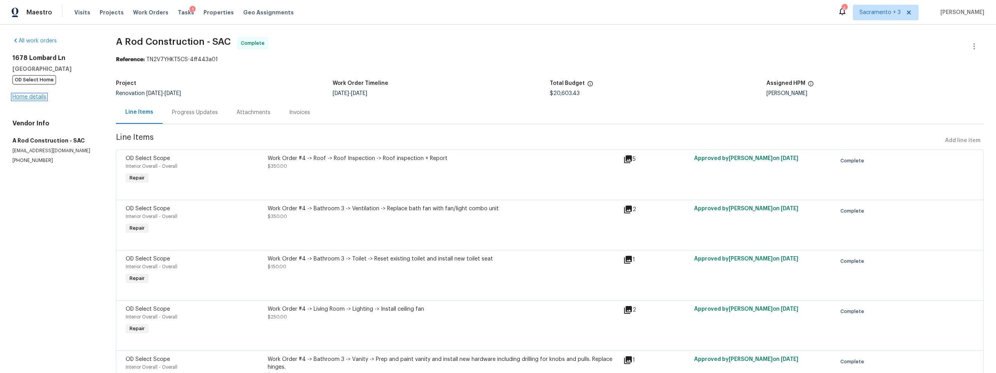
click at [27, 98] on link "Home details" at bounding box center [29, 96] width 34 height 5
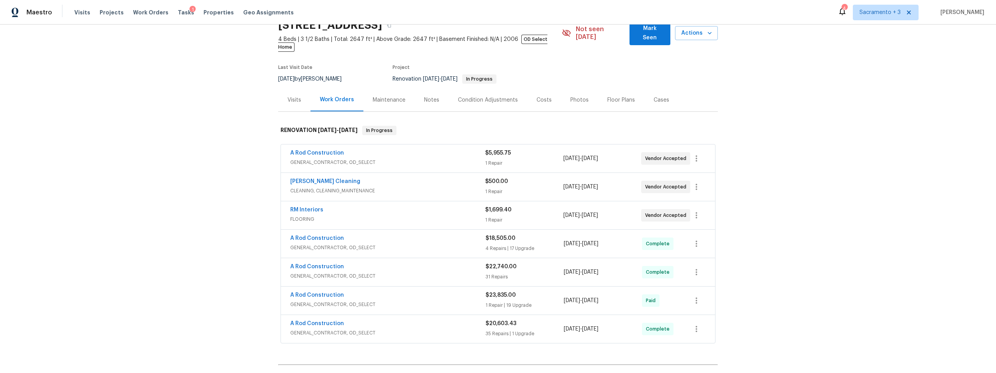
scroll to position [39, 0]
click at [332, 234] on link "A Rod Construction" at bounding box center [317, 236] width 54 height 5
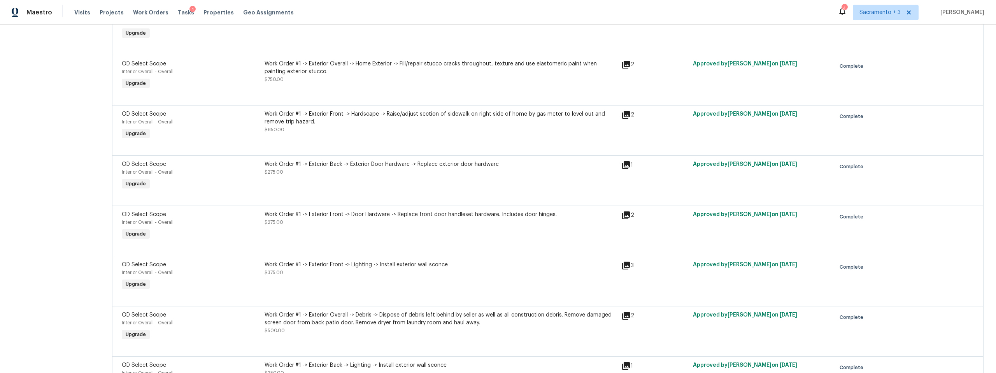
scroll to position [716, 0]
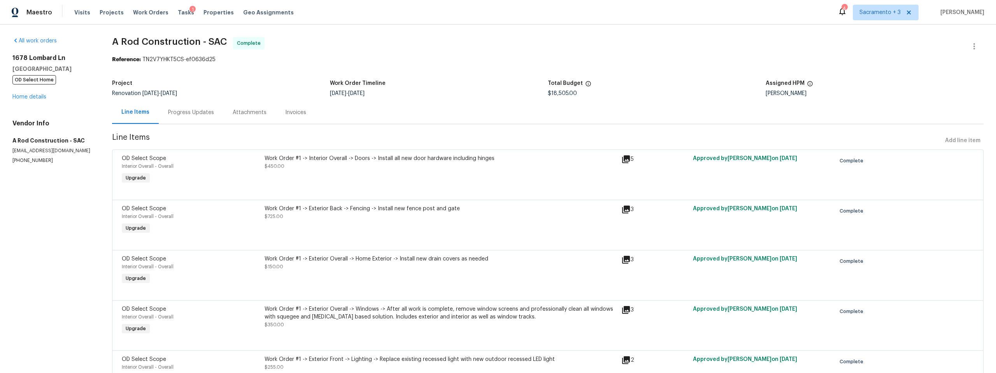
click at [289, 111] on div "Invoices" at bounding box center [295, 113] width 21 height 8
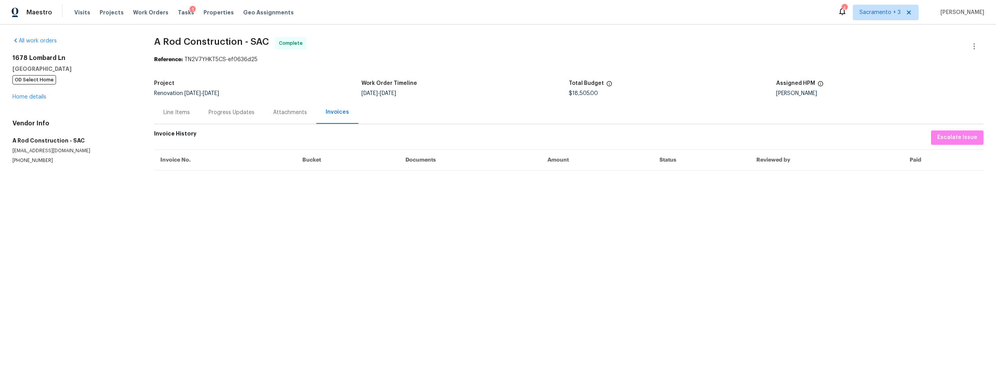
click at [247, 112] on div "Progress Updates" at bounding box center [232, 113] width 46 height 8
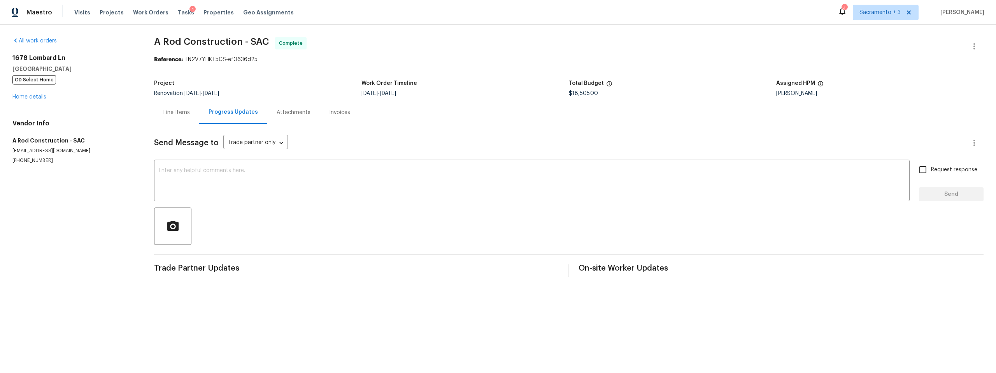
click at [181, 114] on div "Line Items" at bounding box center [176, 113] width 26 height 8
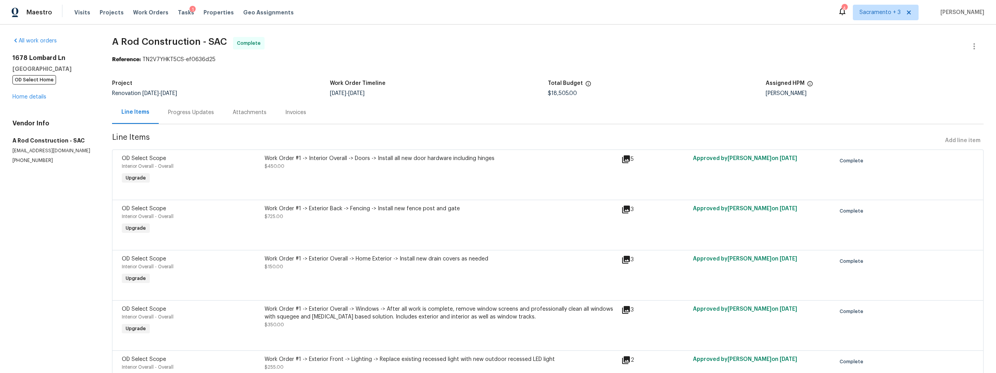
click at [193, 111] on div "Progress Updates" at bounding box center [191, 113] width 46 height 8
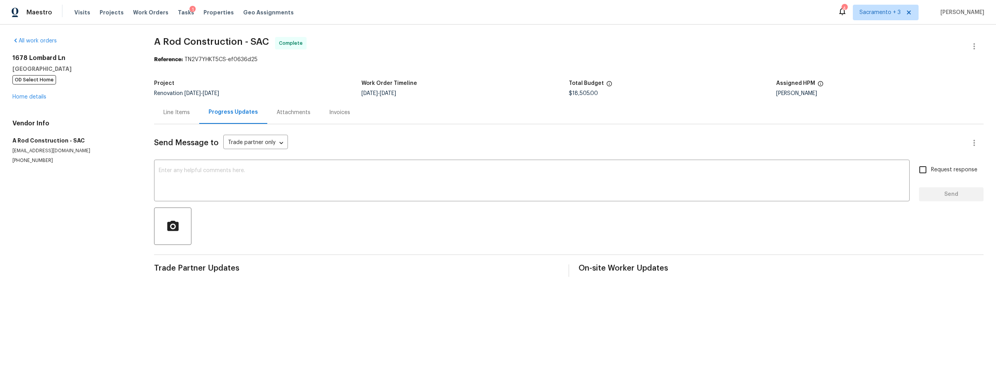
click at [280, 112] on div "Attachments" at bounding box center [294, 113] width 34 height 8
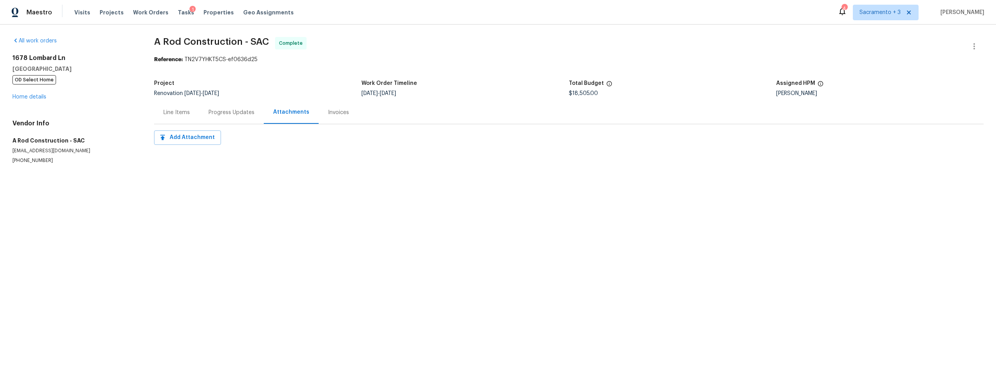
click at [333, 112] on div "Invoices" at bounding box center [338, 113] width 21 height 8
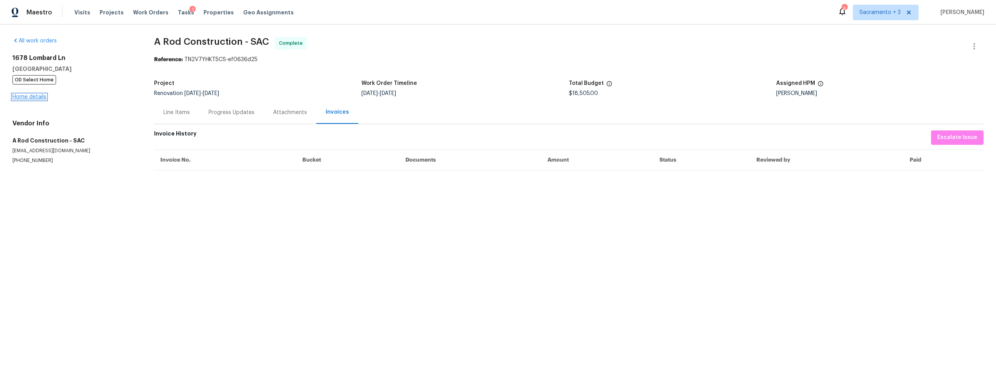
click at [18, 95] on link "Home details" at bounding box center [29, 96] width 34 height 5
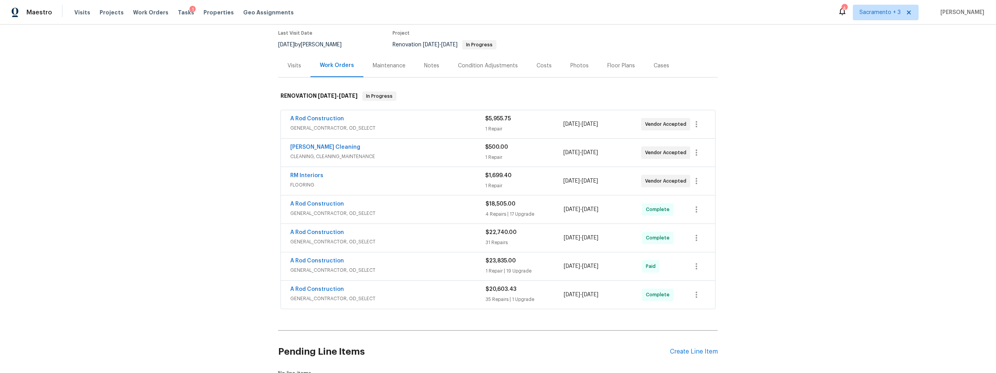
scroll to position [72, 0]
click at [327, 201] on link "A Rod Construction" at bounding box center [317, 203] width 54 height 5
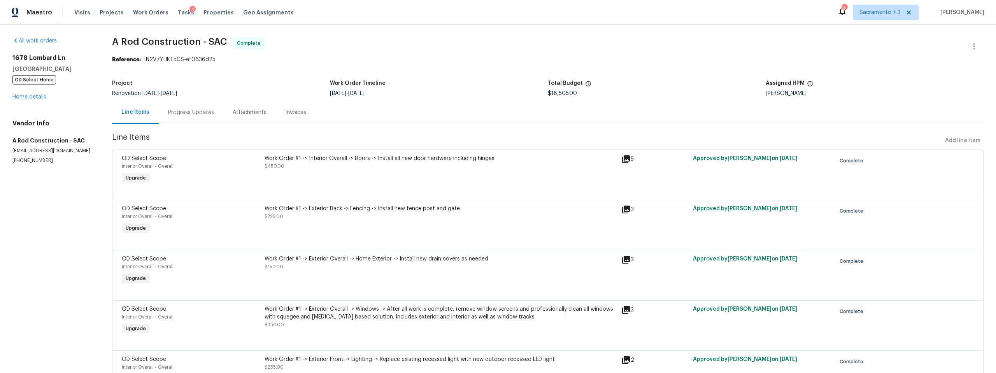
click at [19, 101] on div "All work orders 1678 Lombard Ln Lincoln, CA 95648 OD Select Home Home details V…" at bounding box center [52, 100] width 81 height 127
click at [19, 99] on link "Home details" at bounding box center [29, 96] width 34 height 5
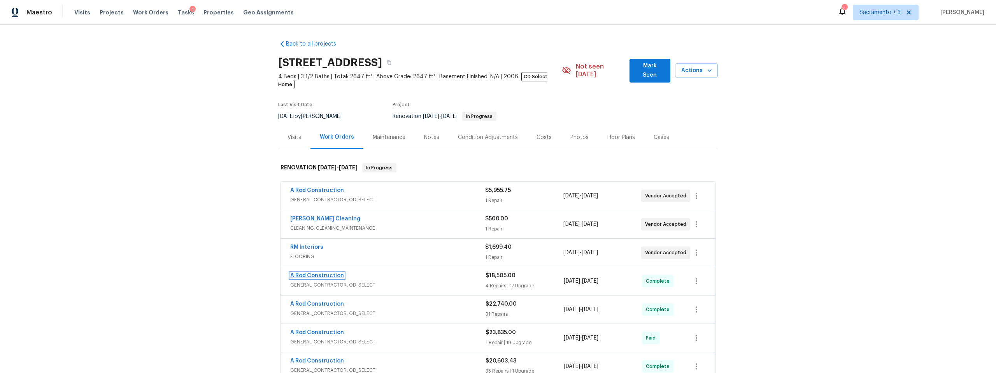
click at [327, 273] on link "A Rod Construction" at bounding box center [317, 275] width 54 height 5
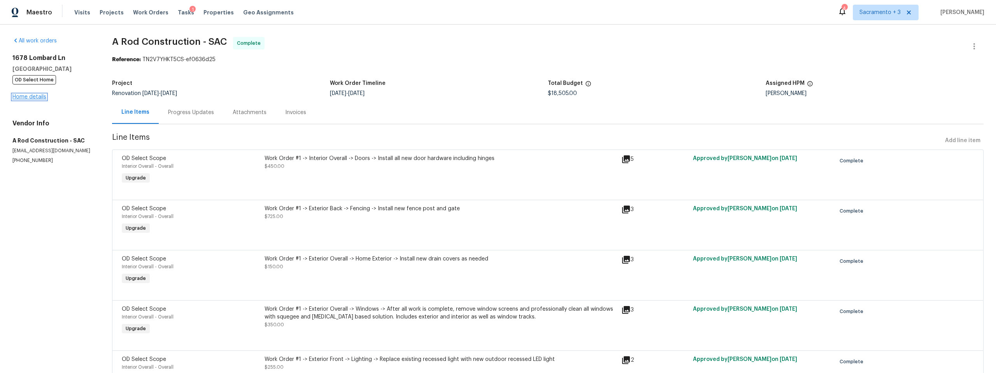
click at [39, 96] on link "Home details" at bounding box center [29, 96] width 34 height 5
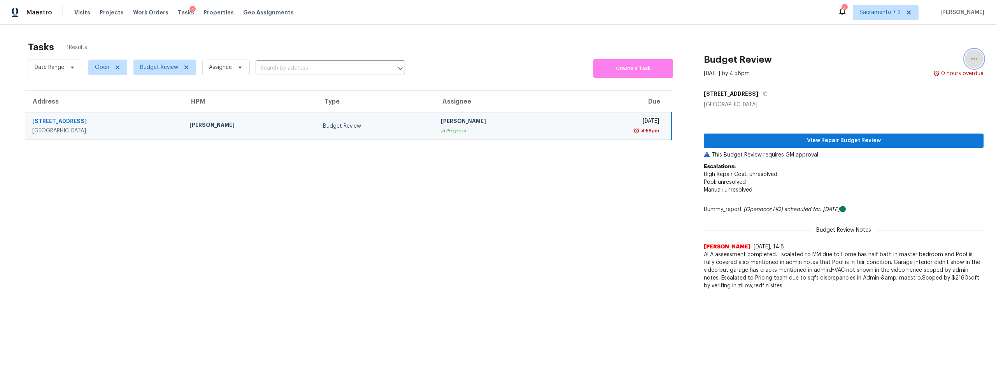
click at [971, 59] on icon "button" at bounding box center [974, 59] width 6 height 2
click at [896, 62] on div "Unclaim this task" at bounding box center [924, 60] width 61 height 8
